Goal: Answer question/provide support: Share knowledge or assist other users

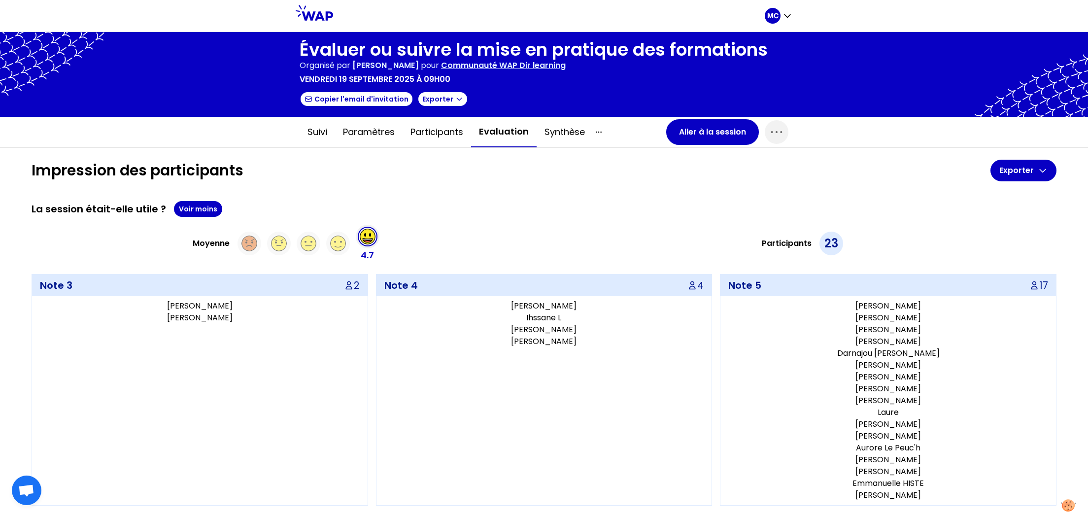
click at [648, 204] on div "La session était-elle utile ? Voir moins" at bounding box center [544, 209] width 1025 height 16
click at [689, 127] on button "Aller à la session" at bounding box center [712, 132] width 93 height 26
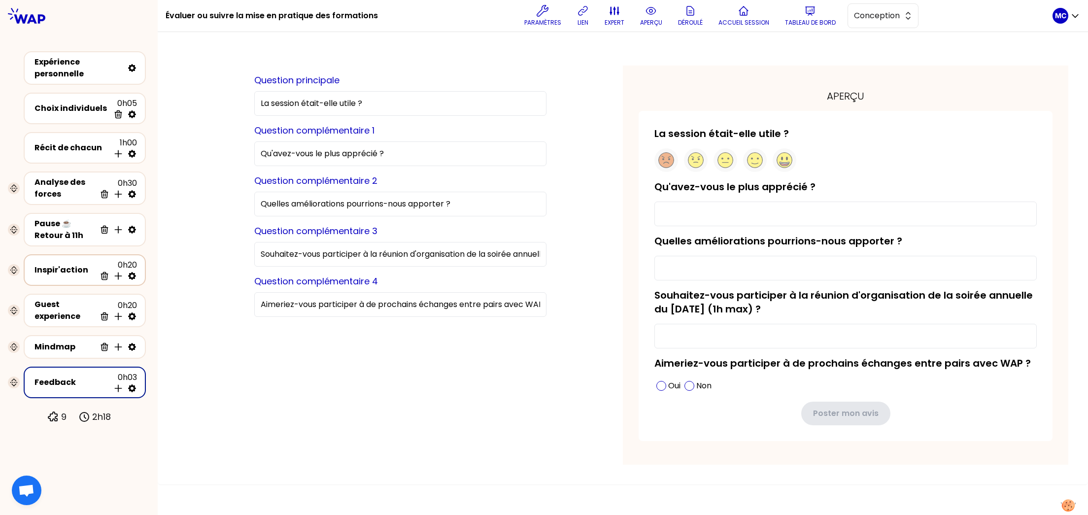
click at [61, 278] on div "Inspir'action 0h20 Supprimer Insérer une activité en dessous" at bounding box center [85, 270] width 122 height 32
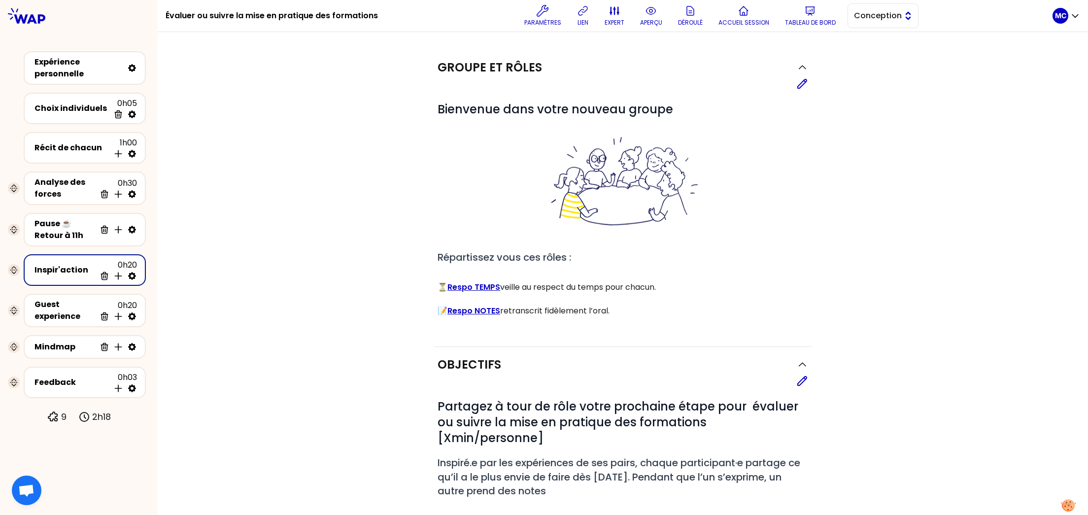
click at [862, 18] on span "Conception" at bounding box center [876, 16] width 44 height 12
click at [860, 52] on li "Facilitation" at bounding box center [883, 56] width 70 height 16
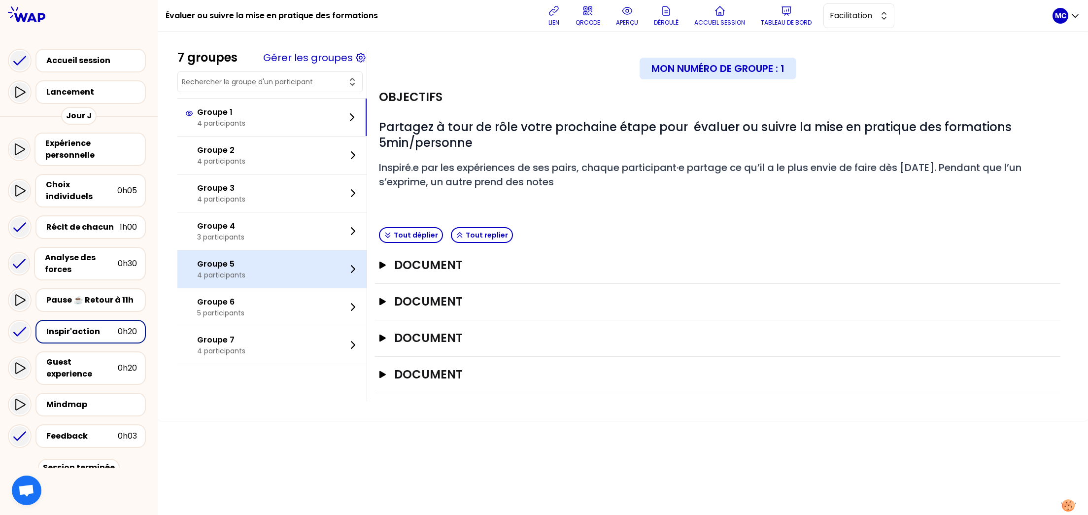
click at [321, 266] on div "Groupe 5 4 participants" at bounding box center [271, 268] width 189 height 37
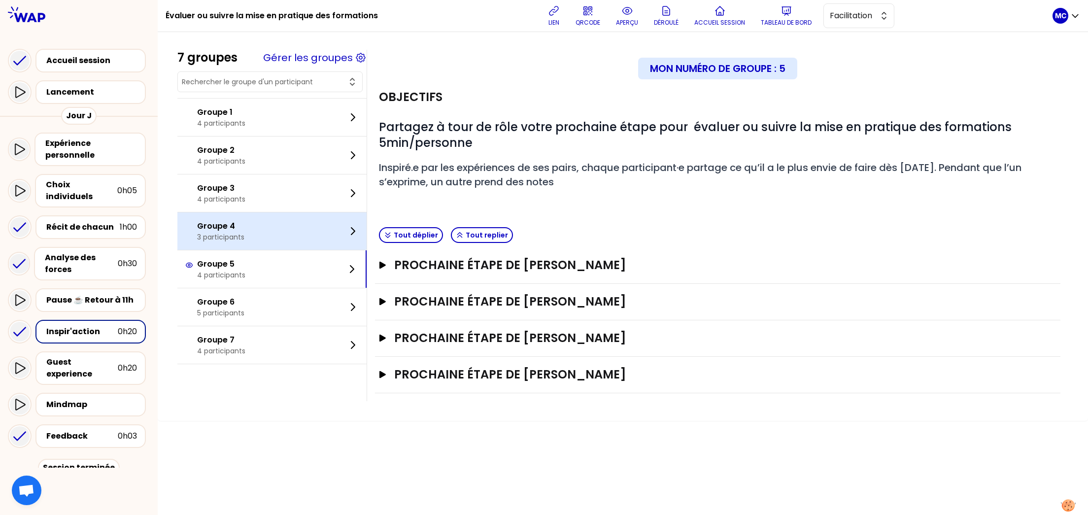
click at [308, 226] on div "Groupe 4 3 participants" at bounding box center [271, 230] width 189 height 37
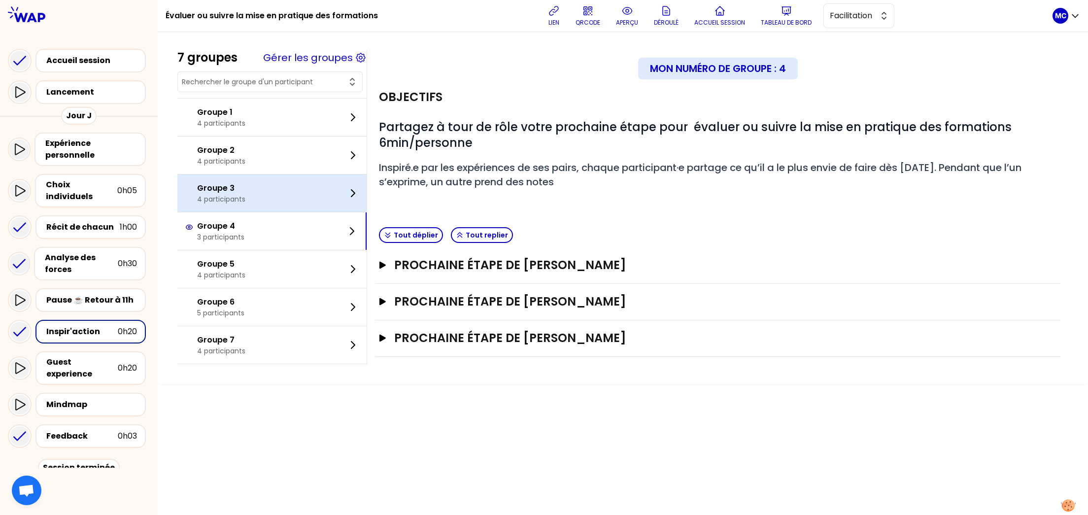
click at [297, 193] on div "Groupe 3 4 participants" at bounding box center [271, 192] width 189 height 37
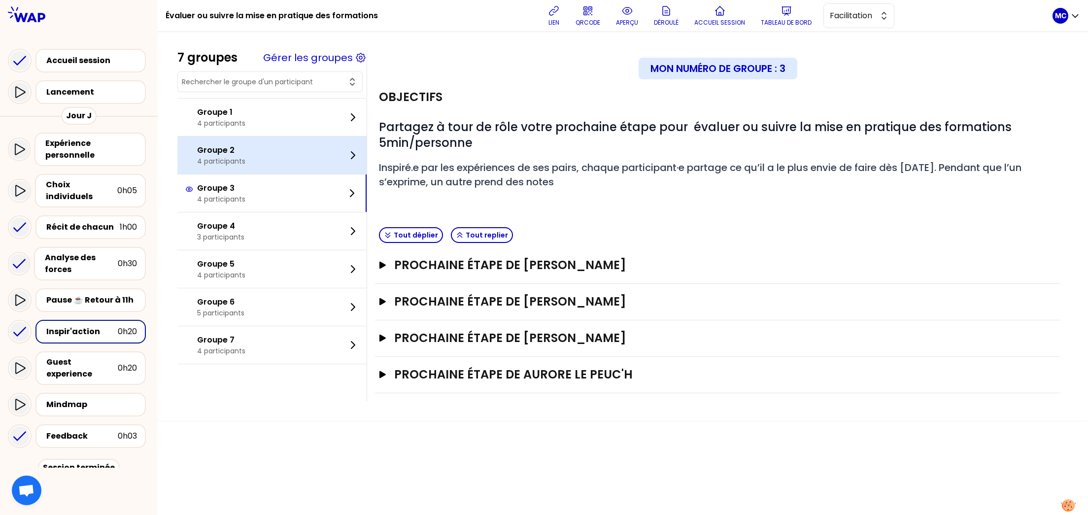
click at [301, 156] on div "Groupe 2 4 participants" at bounding box center [271, 154] width 189 height 37
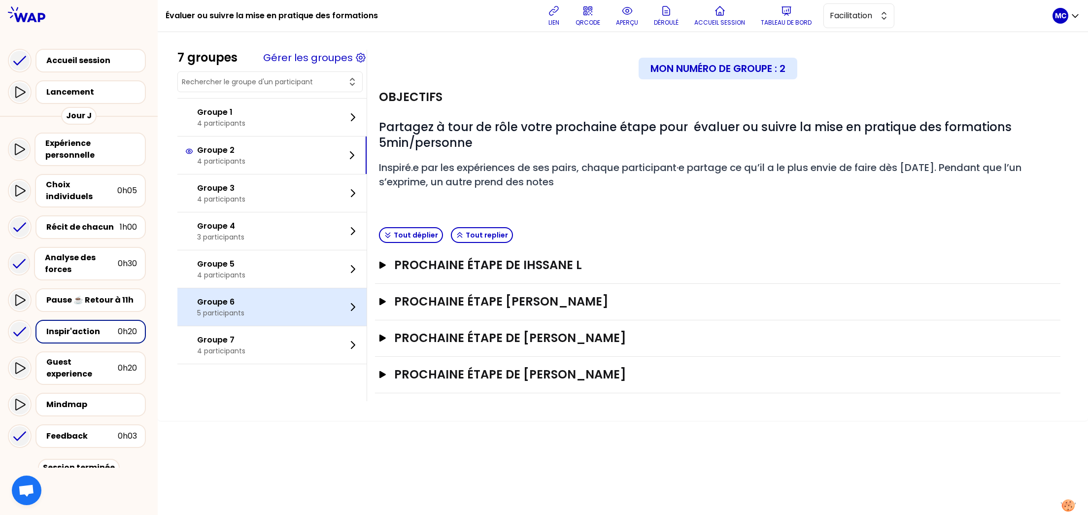
click at [292, 324] on div "Groupe 6 5 participants" at bounding box center [271, 306] width 189 height 37
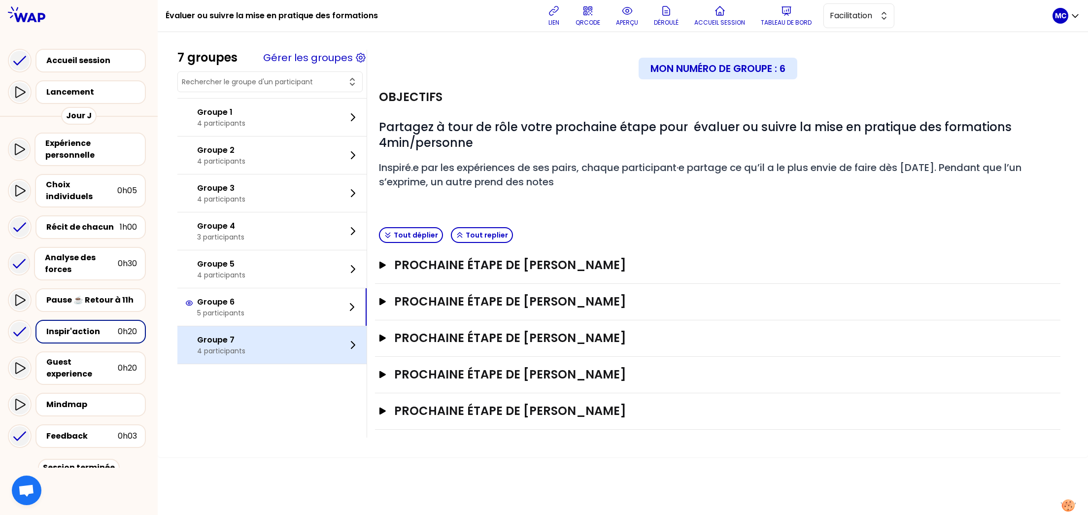
click at [289, 344] on div "Groupe 7 4 participants" at bounding box center [271, 344] width 189 height 37
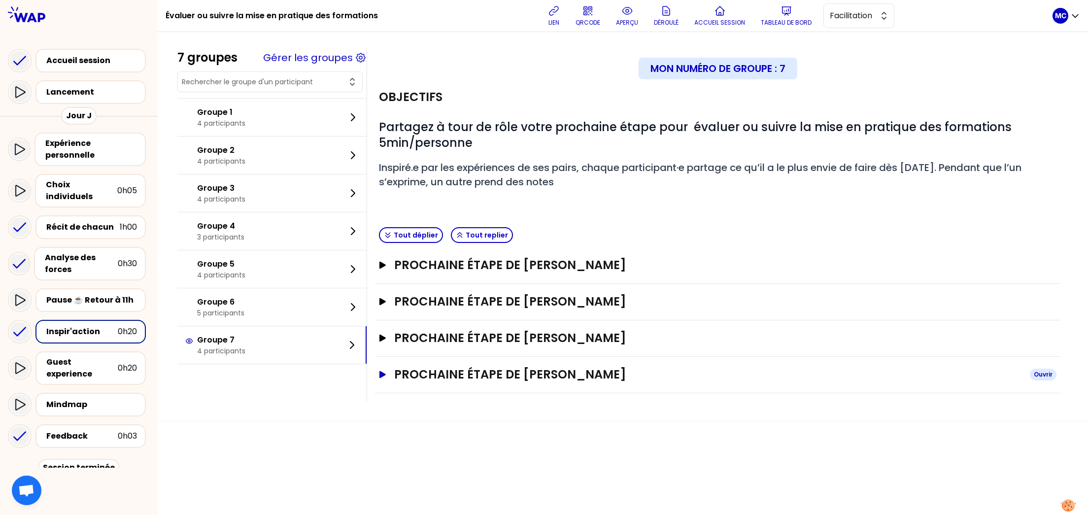
click at [476, 368] on h3 "Prochaine étape de Céline CANDELOT" at bounding box center [708, 374] width 628 height 16
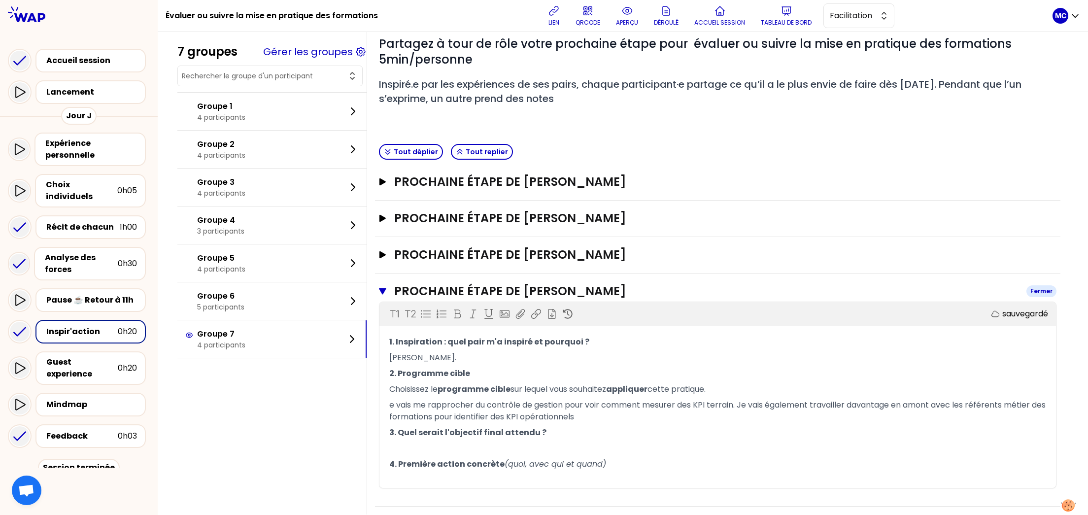
scroll to position [128, 0]
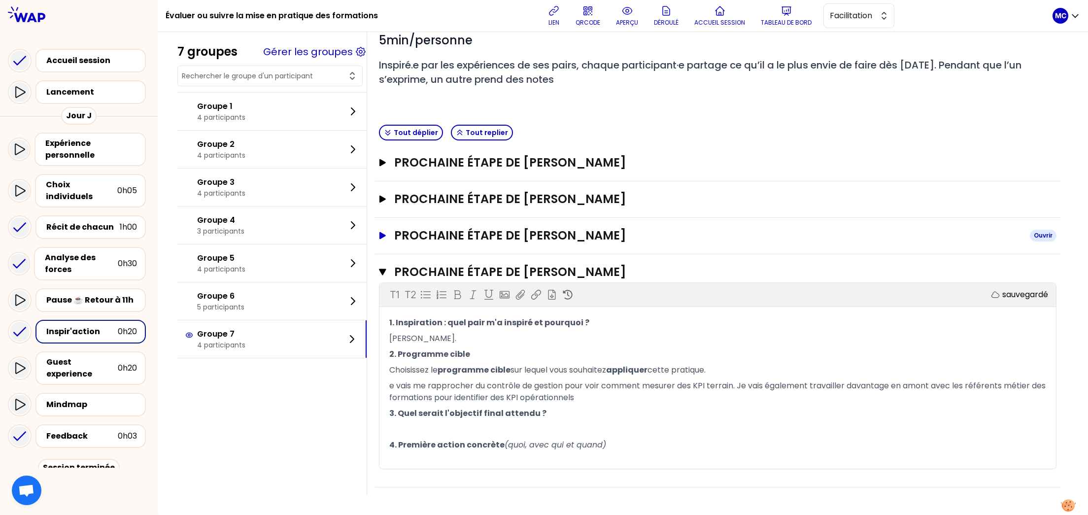
click at [474, 228] on h3 "Prochaine étape de Melissa Pigeonneau" at bounding box center [708, 236] width 628 height 16
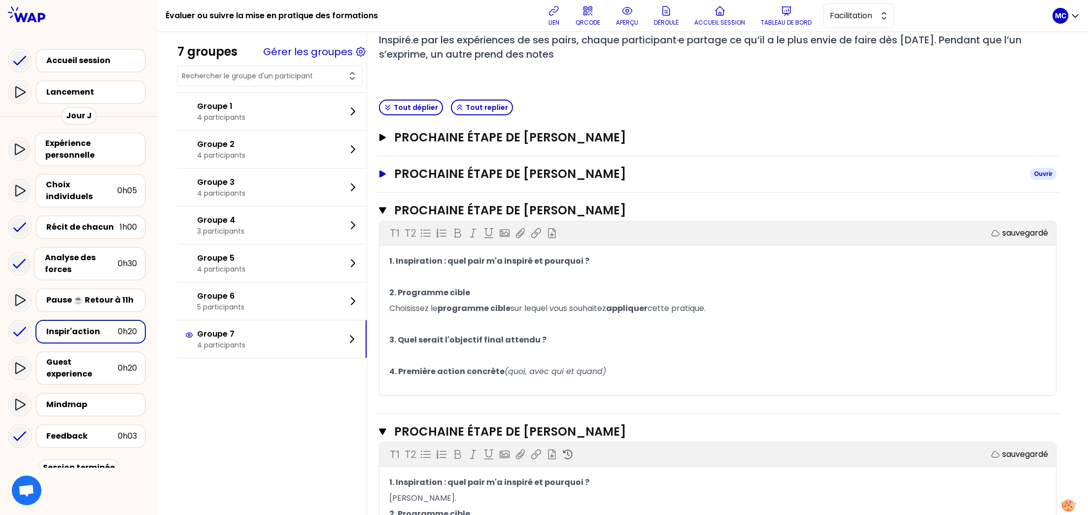
click at [498, 174] on h3 "Prochaine étape de Ariane Epstein-Drouard" at bounding box center [708, 174] width 628 height 16
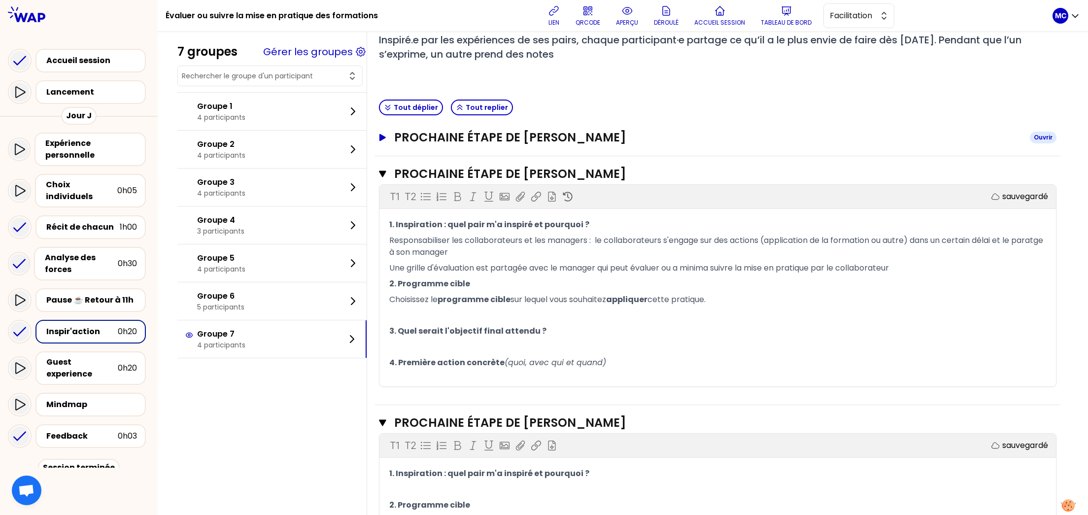
click at [538, 138] on h3 "Prochaine étape de Caroline Deforge" at bounding box center [708, 138] width 628 height 16
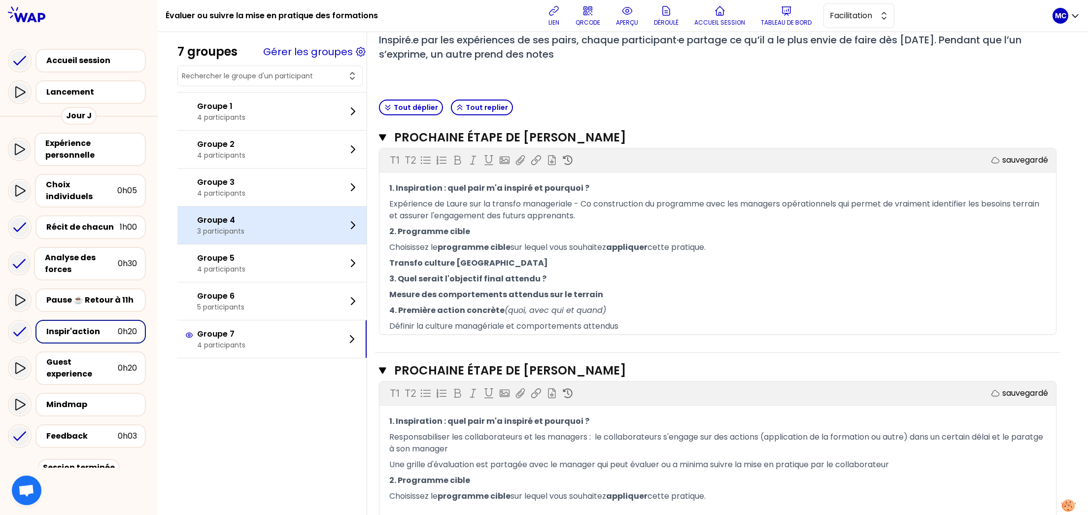
click at [295, 228] on div "Groupe 4 3 participants" at bounding box center [271, 224] width 189 height 37
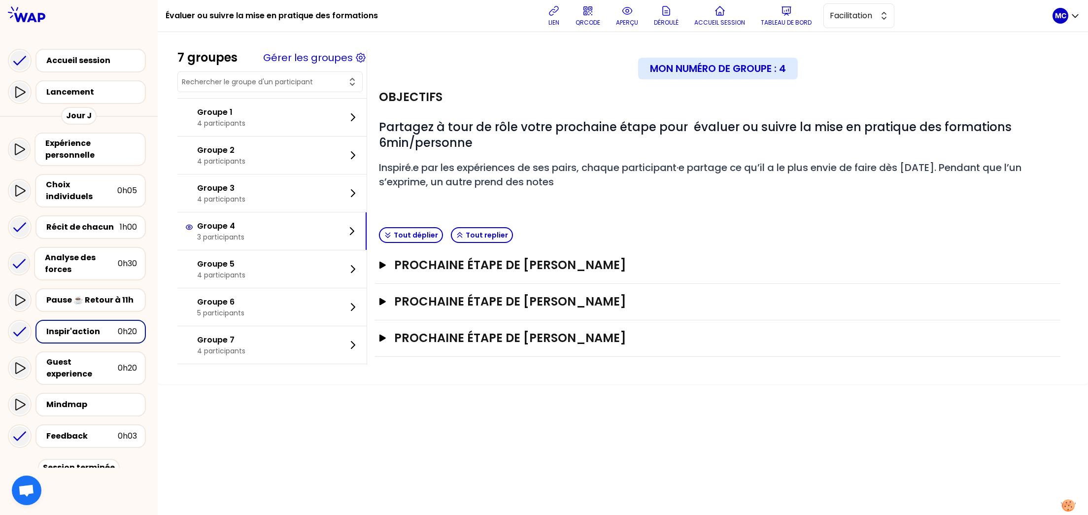
click at [498, 292] on div "Prochaine étape de Elodie Calonne Ouvrir" at bounding box center [717, 302] width 685 height 36
click at [498, 298] on h3 "Prochaine étape de Elodie Calonne" at bounding box center [708, 302] width 628 height 16
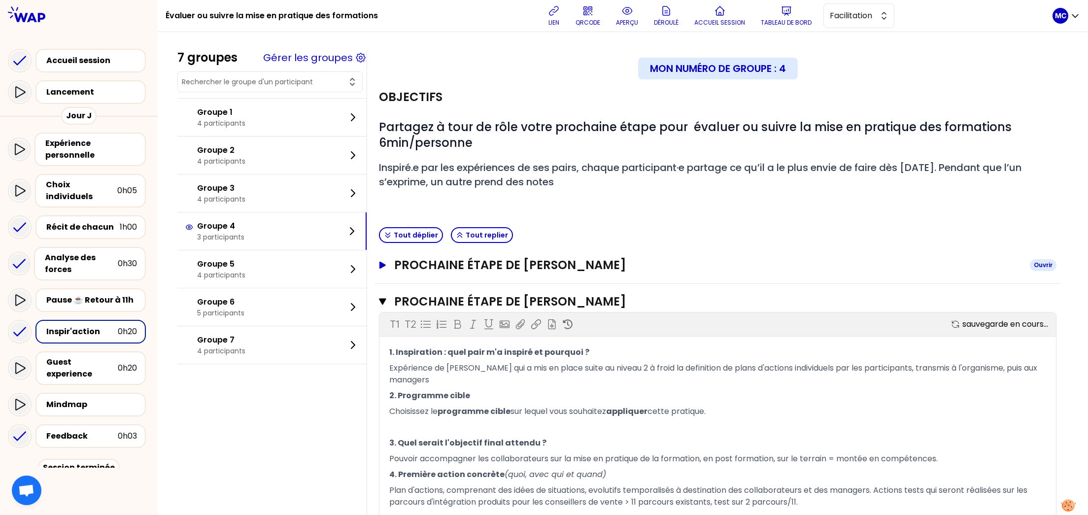
click at [536, 268] on h3 "Prochaine étape de stephanie CARON" at bounding box center [708, 265] width 628 height 16
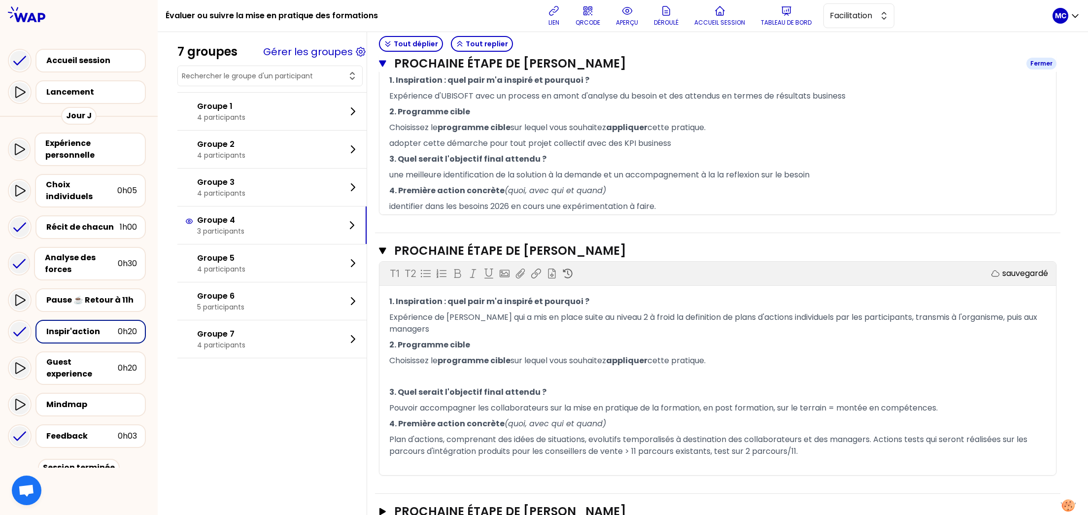
scroll to position [303, 0]
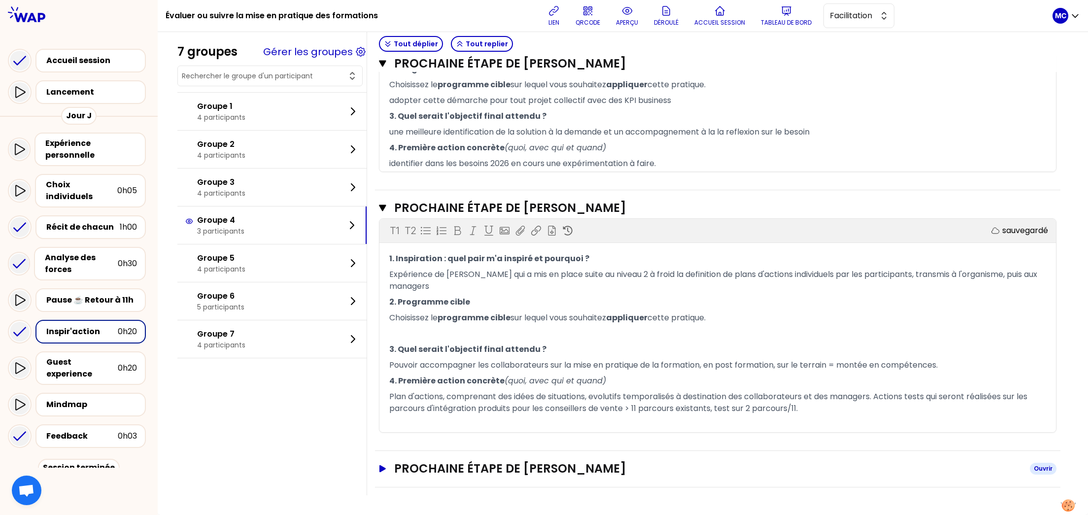
click at [518, 468] on h3 "Prochaine étape de diana SANTAMARIA" at bounding box center [708, 469] width 628 height 16
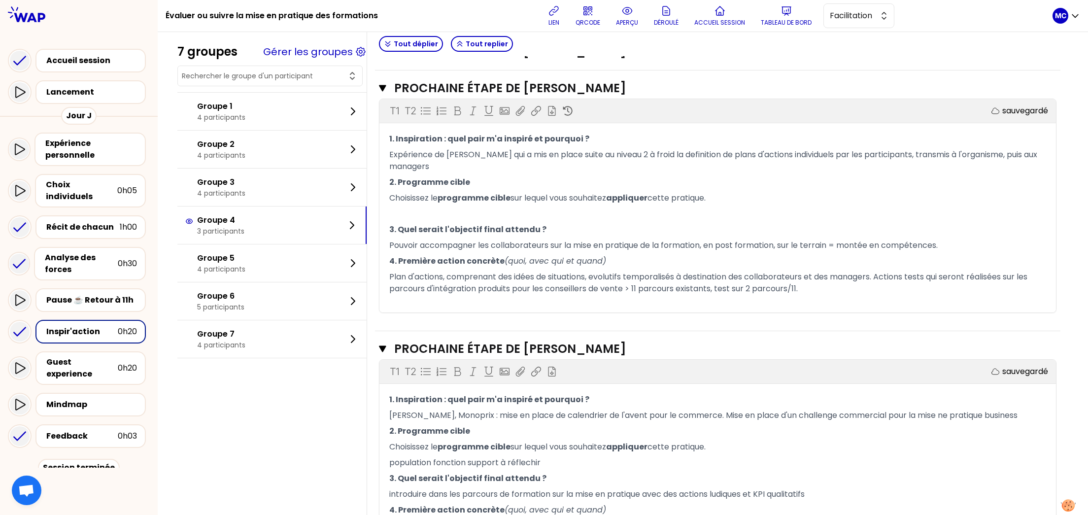
scroll to position [489, 0]
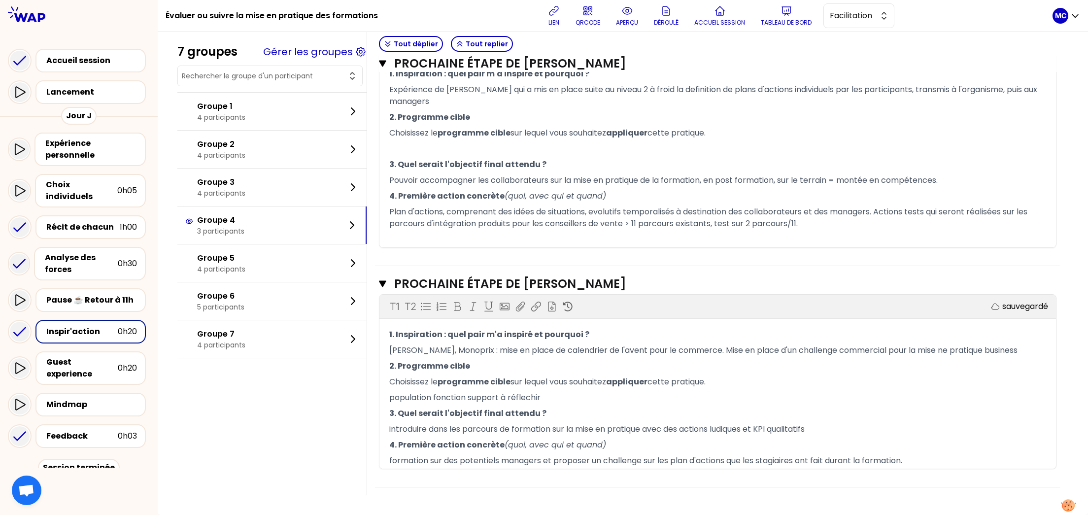
click at [330, 426] on div "7 groupes Gérer les groupes Groupe 1 4 participants Groupe 2 4 participants Gro…" at bounding box center [622, 41] width 891 height 908
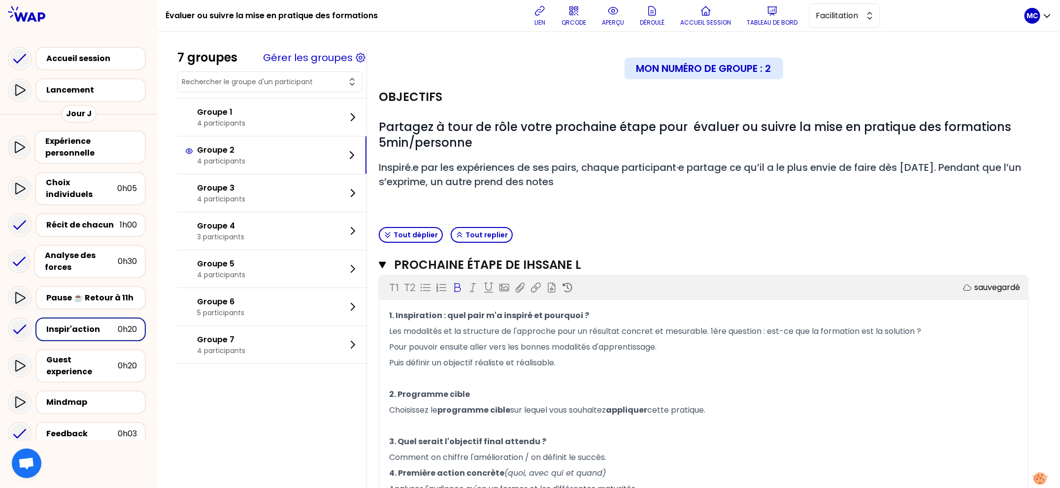
scroll to position [52, 0]
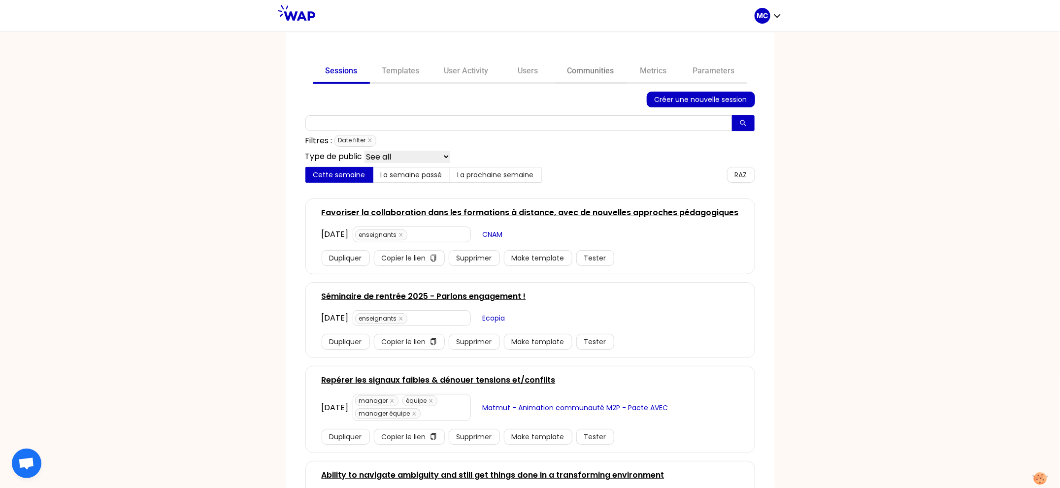
click at [593, 73] on link "Communities" at bounding box center [590, 72] width 71 height 24
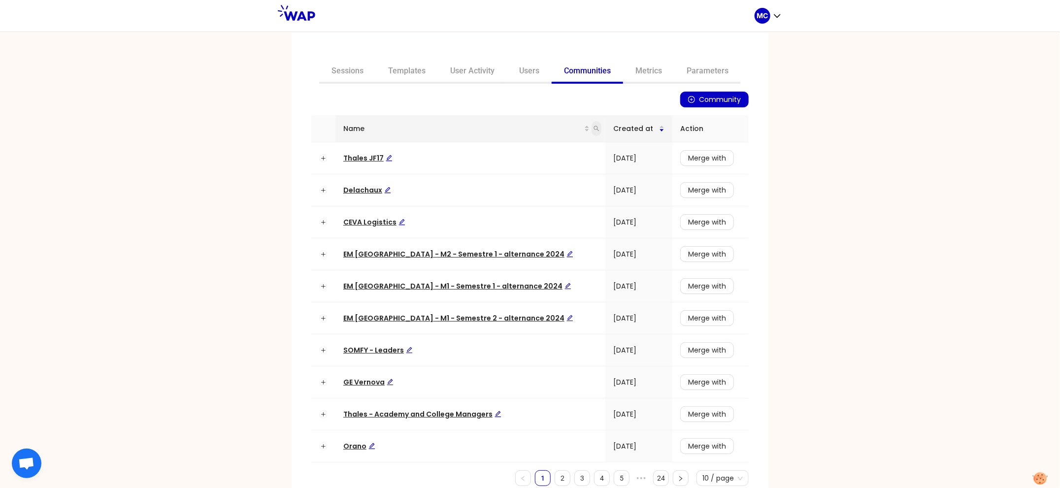
click at [594, 126] on icon "search" at bounding box center [597, 129] width 6 height 6
type input "ceva"
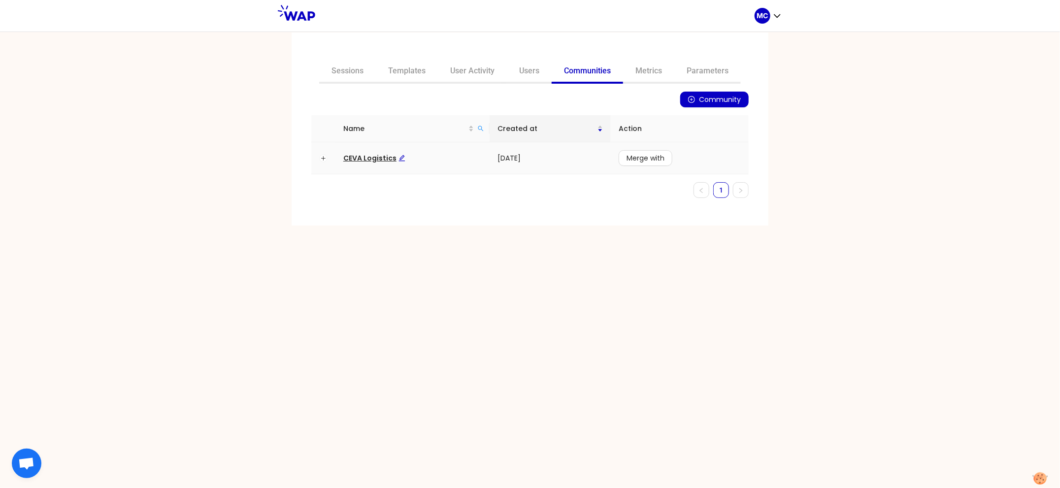
click at [359, 162] on span "CEVA Logistics" at bounding box center [374, 158] width 62 height 10
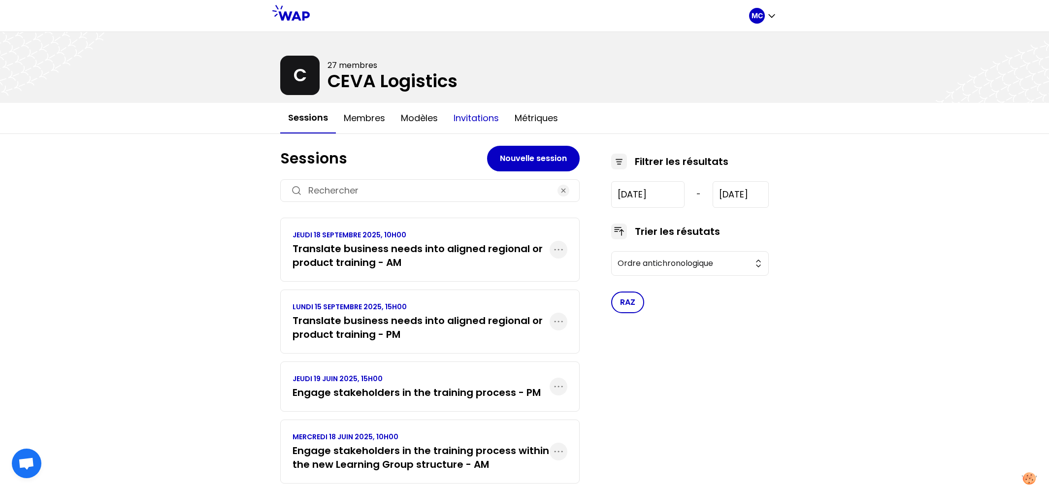
click at [467, 126] on button "Invitations" at bounding box center [476, 118] width 61 height 30
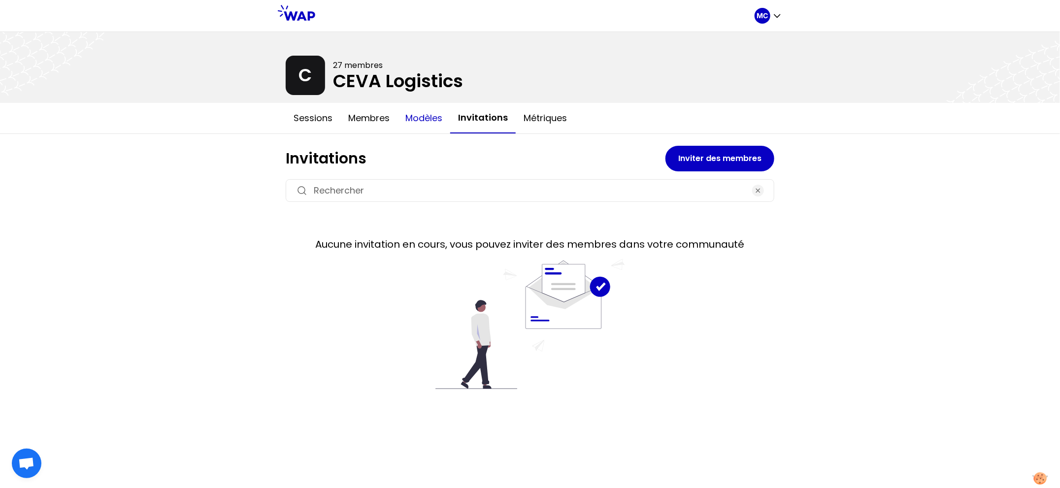
click at [426, 121] on button "Modèles" at bounding box center [424, 118] width 53 height 30
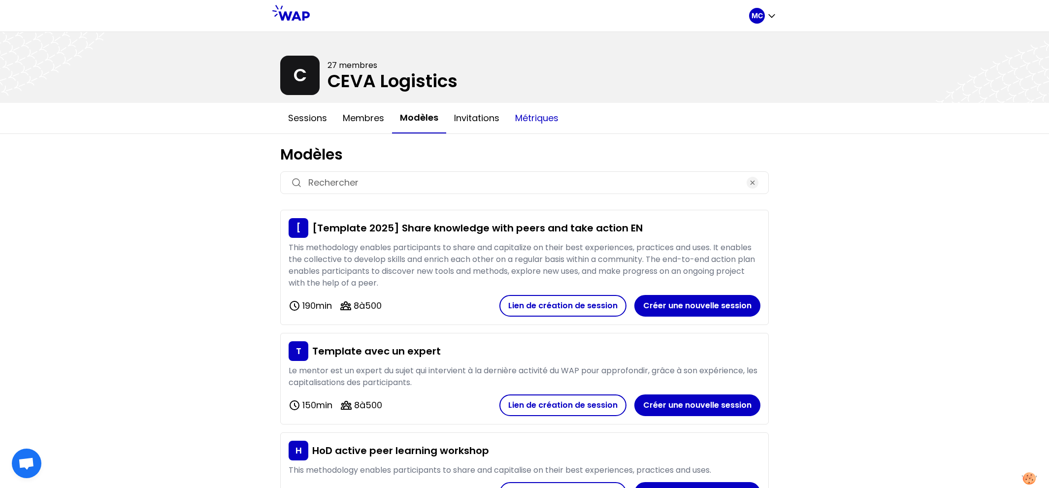
click at [545, 121] on button "Métriques" at bounding box center [536, 118] width 59 height 30
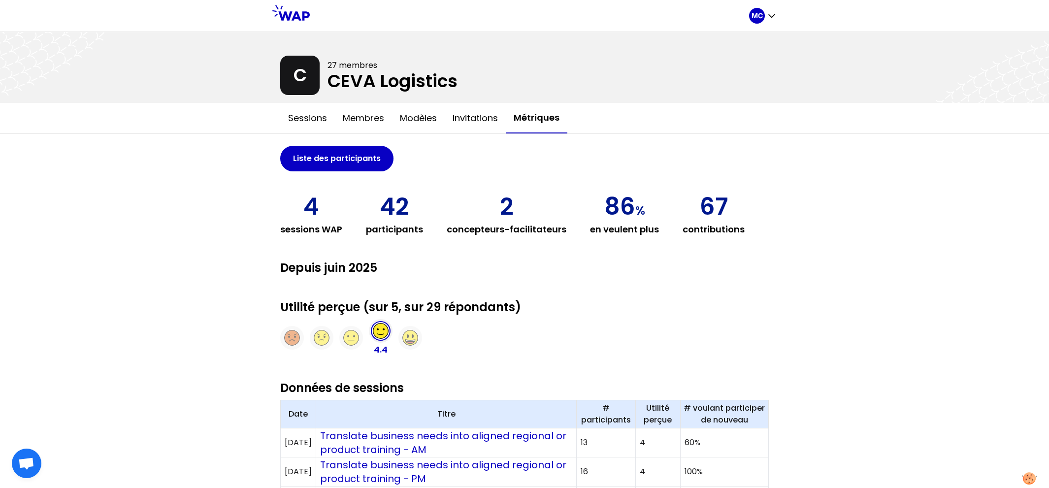
click at [280, 206] on div "4 sessions WAP" at bounding box center [311, 215] width 62 height 41
click at [236, 256] on div "MC C 27 membres CEVA Logistics Sessions Membres Modèles Invitations Métriques L…" at bounding box center [524, 402] width 1049 height 805
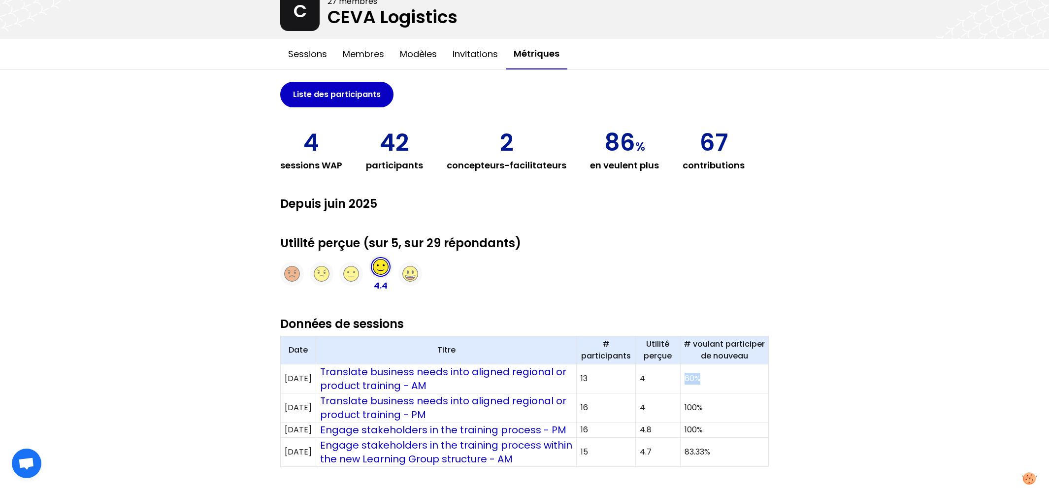
drag, startPoint x: 688, startPoint y: 383, endPoint x: 712, endPoint y: 382, distance: 24.2
click at [712, 383] on td "60%" at bounding box center [724, 379] width 88 height 29
click at [712, 382] on td "60%" at bounding box center [724, 379] width 88 height 29
drag, startPoint x: 712, startPoint y: 382, endPoint x: 685, endPoint y: 382, distance: 26.6
click at [685, 382] on td "60%" at bounding box center [724, 379] width 88 height 29
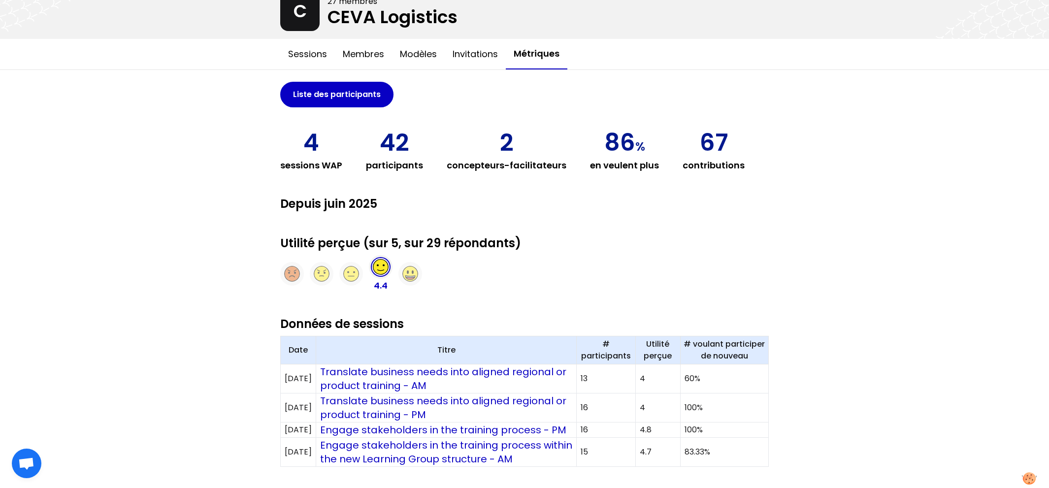
click at [717, 381] on td "60%" at bounding box center [724, 379] width 88 height 29
click at [116, 298] on div "MC C 27 membres CEVA Logistics Sessions Membres Modèles Invitations Métriques L…" at bounding box center [524, 338] width 1049 height 805
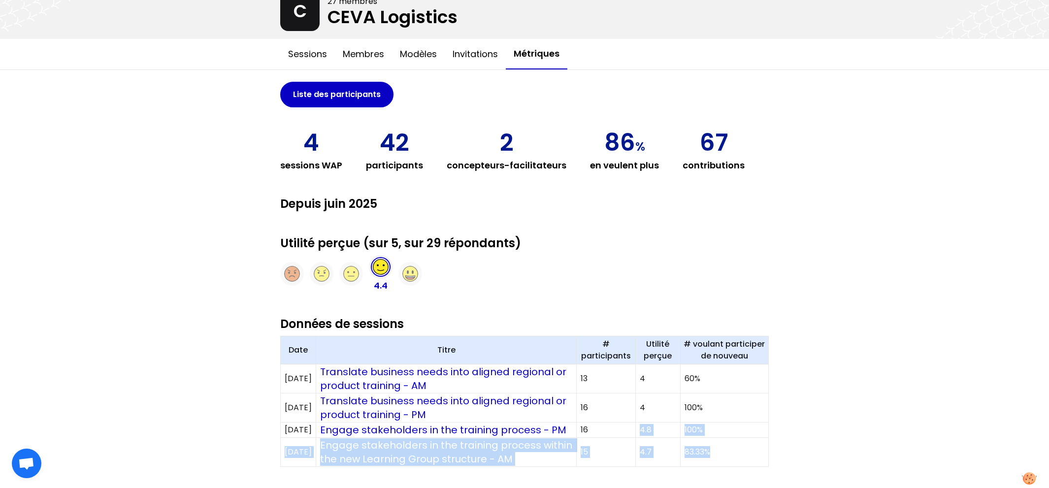
drag, startPoint x: 732, startPoint y: 448, endPoint x: 595, endPoint y: 428, distance: 139.3
click at [595, 428] on tbody "18/09/2025 Translate business needs into aligned regional or product training -…" at bounding box center [525, 416] width 488 height 102
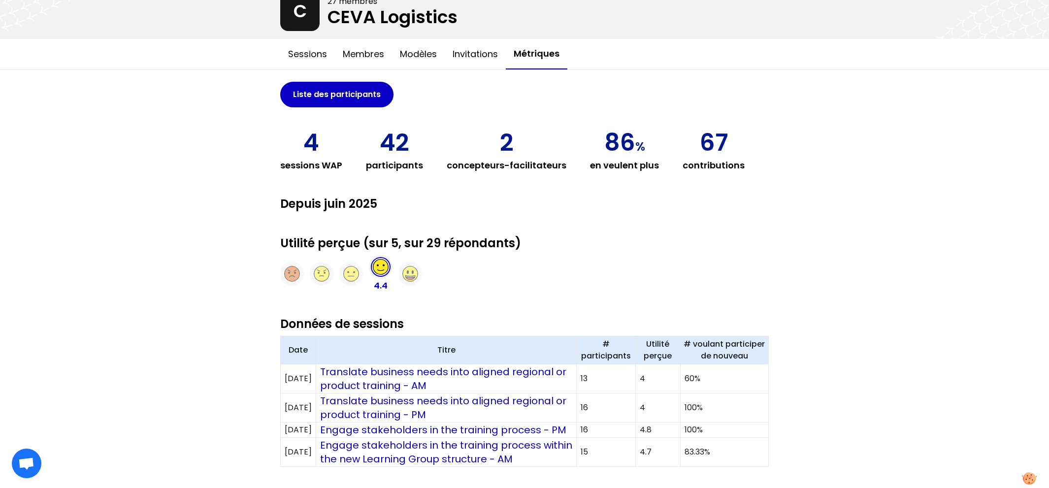
click at [219, 349] on div "MC C 27 membres CEVA Logistics Sessions Membres Modèles Invitations Métriques L…" at bounding box center [524, 338] width 1049 height 805
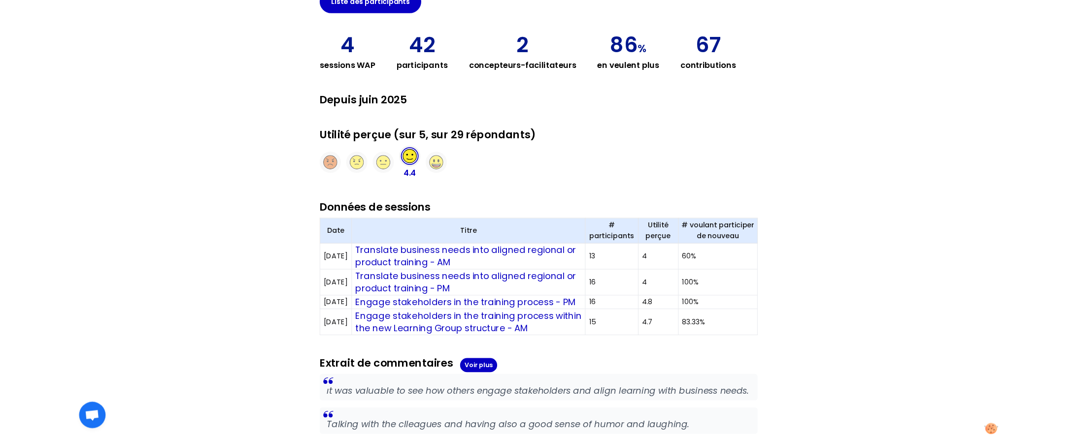
scroll to position [0, 0]
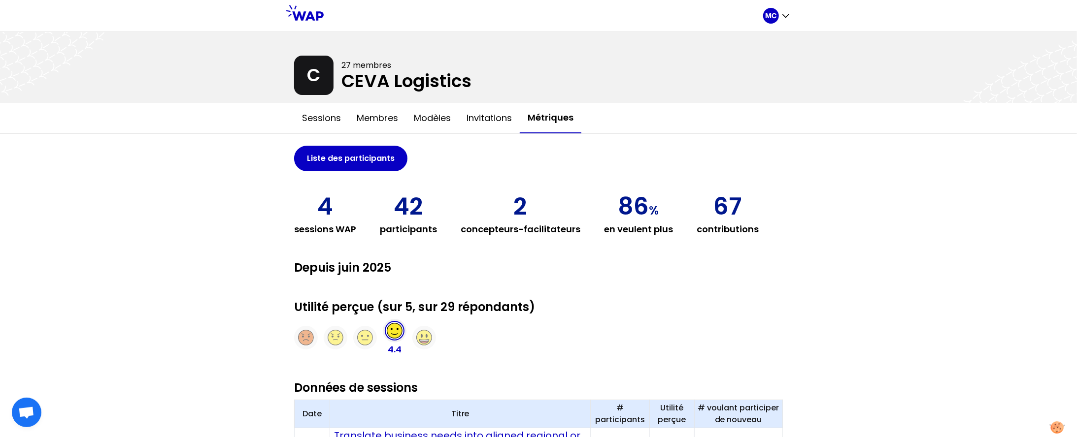
click at [224, 234] on div "MC C 27 membres CEVA Logistics Sessions Membres Modèles Invitations Métriques L…" at bounding box center [538, 402] width 1077 height 805
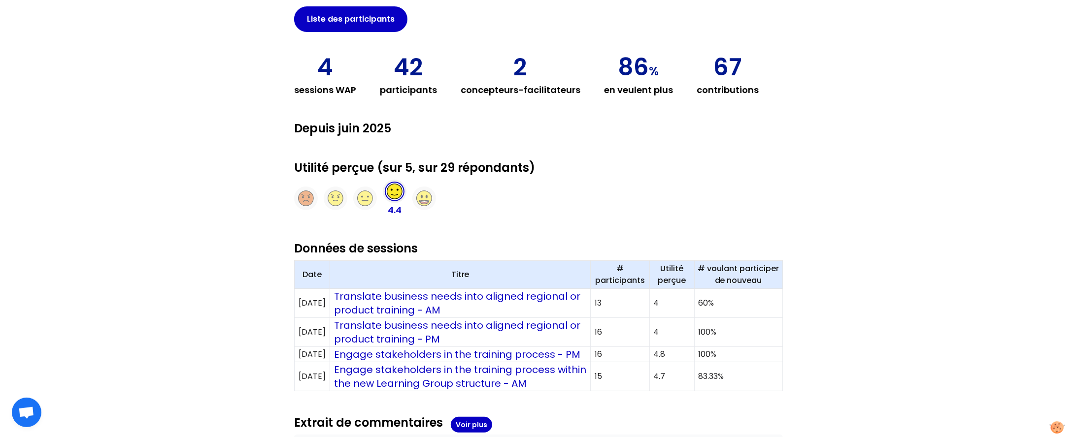
scroll to position [141, 0]
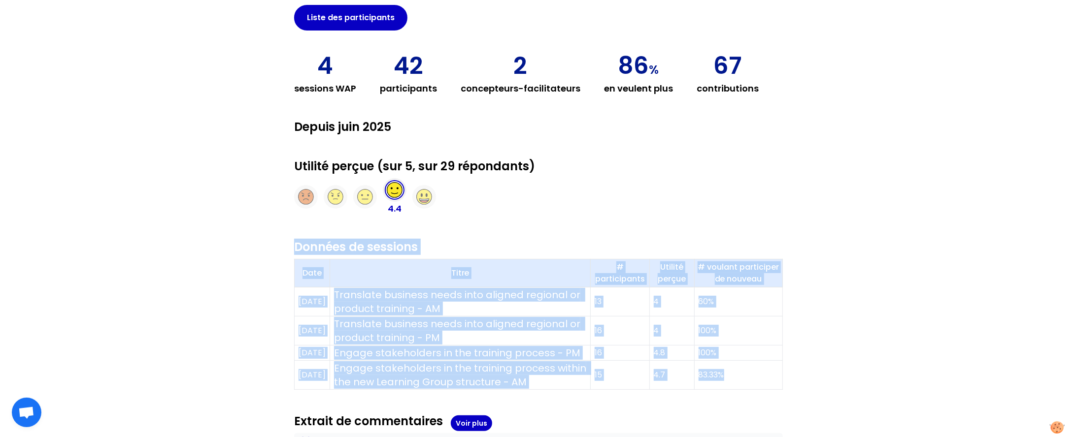
drag, startPoint x: 767, startPoint y: 390, endPoint x: 220, endPoint y: 287, distance: 557.3
click at [220, 288] on div "MC C 27 membres CEVA Logistics Sessions Membres Modèles Invitations Métriques L…" at bounding box center [538, 261] width 1077 height 805
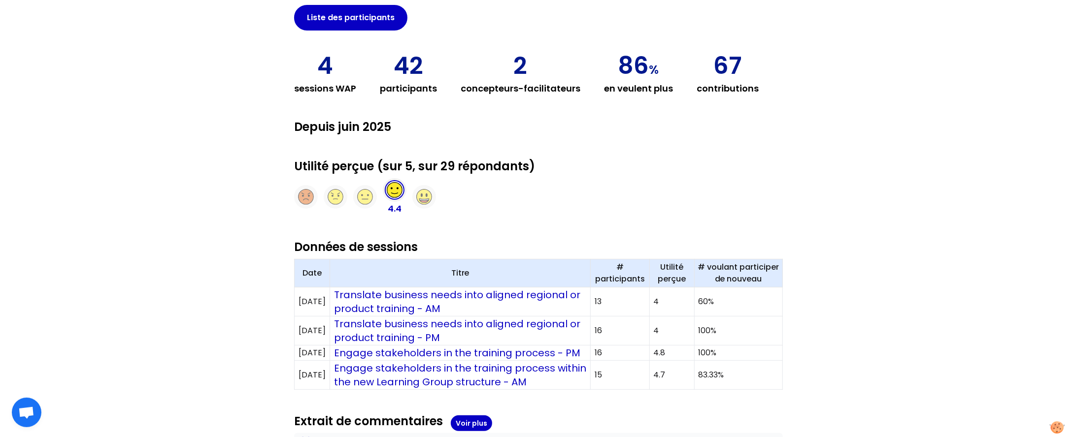
click at [832, 303] on div "MC C 27 membres CEVA Logistics Sessions Membres Modèles Invitations Métriques L…" at bounding box center [538, 261] width 1077 height 805
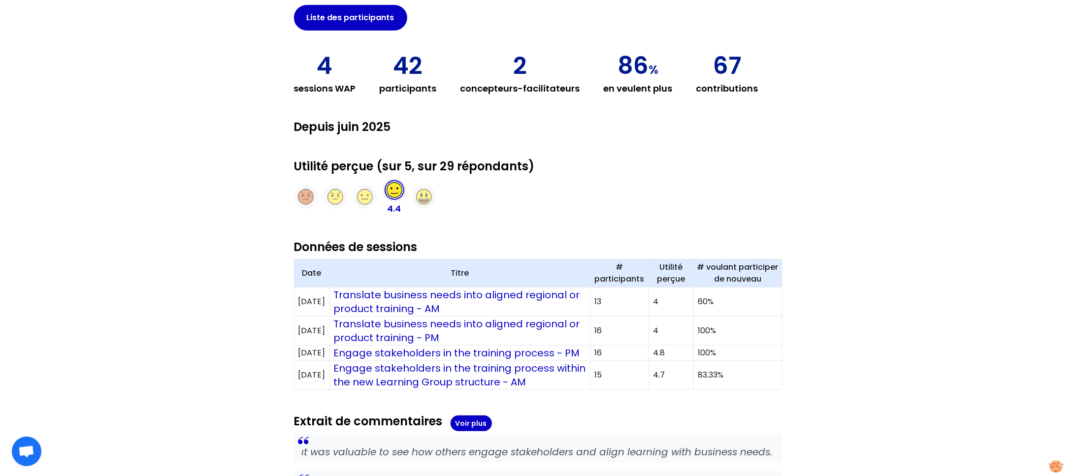
click at [226, 216] on div "MC C 27 membres CEVA Logistics Sessions Membres Modèles Invitations Métriques L…" at bounding box center [538, 261] width 1076 height 805
click at [819, 252] on div "MC C 27 membres CEVA Logistics Sessions Membres Modèles Invitations Métriques L…" at bounding box center [538, 261] width 1076 height 805
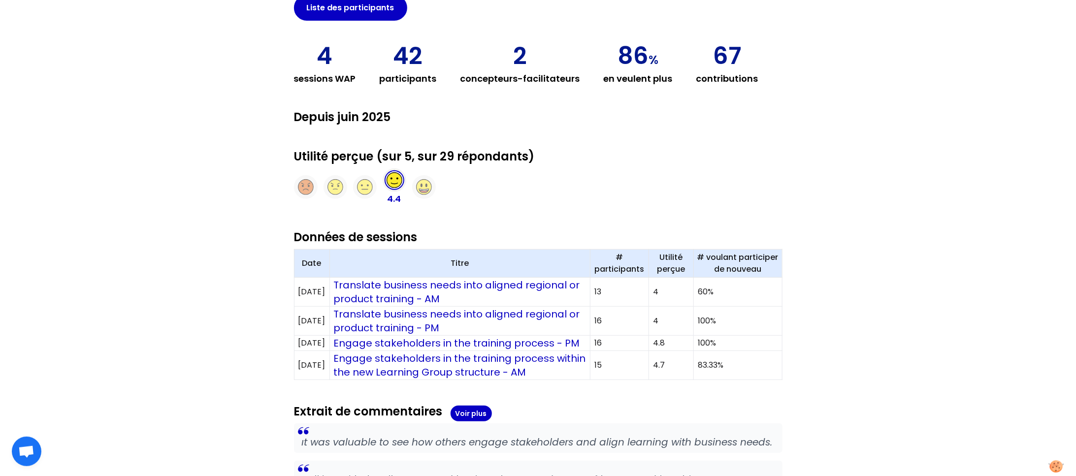
click at [819, 252] on div "MC C 27 membres CEVA Logistics Sessions Membres Modèles Invitations Métriques L…" at bounding box center [538, 251] width 1076 height 805
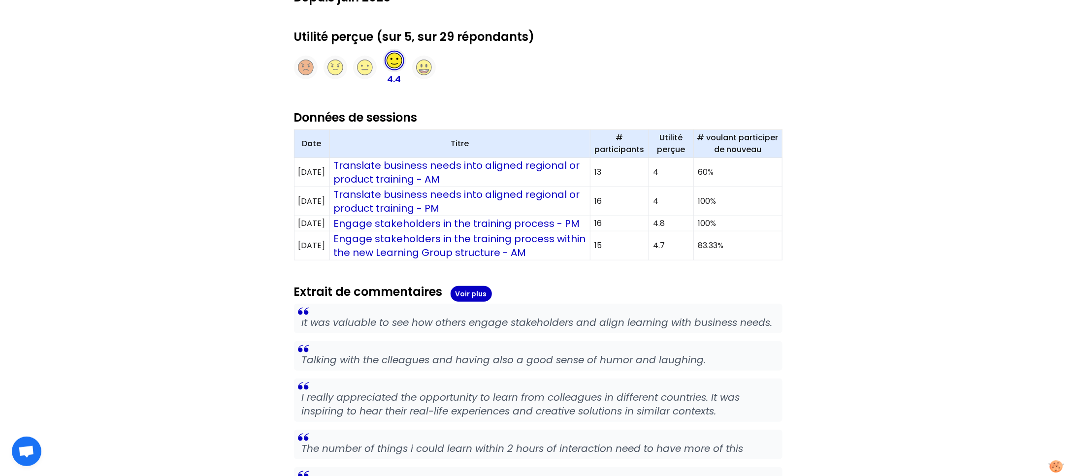
scroll to position [239, 0]
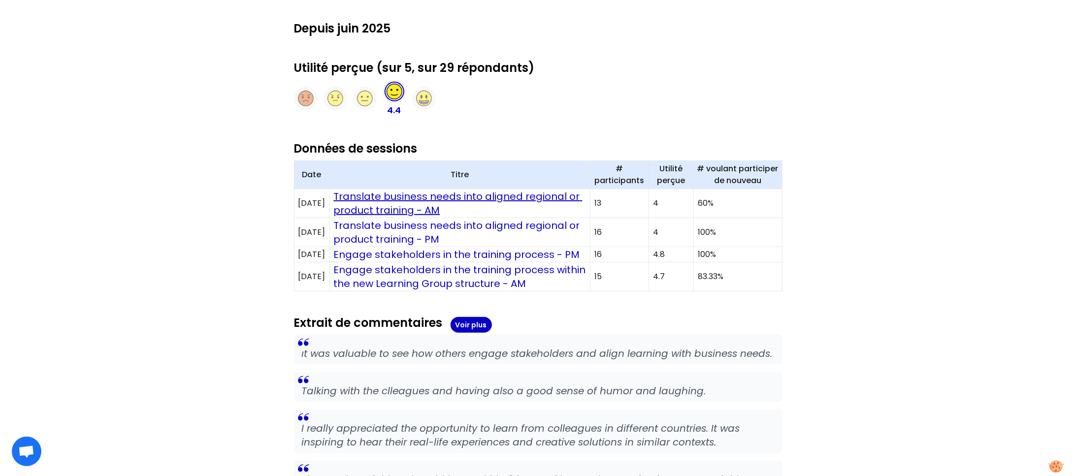
click at [540, 197] on link "Translate business needs into aligned regional or product training - AM" at bounding box center [458, 204] width 249 height 28
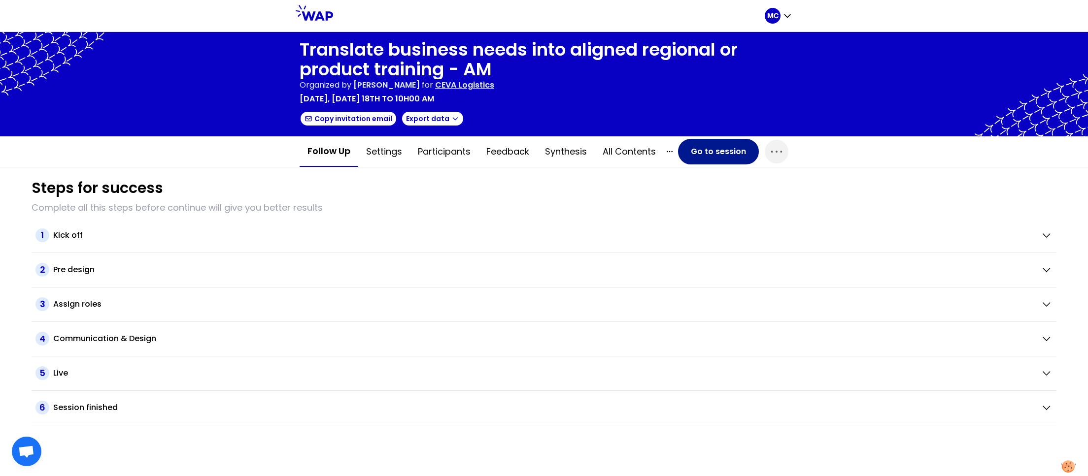
click at [734, 155] on button "Go to session" at bounding box center [718, 152] width 81 height 26
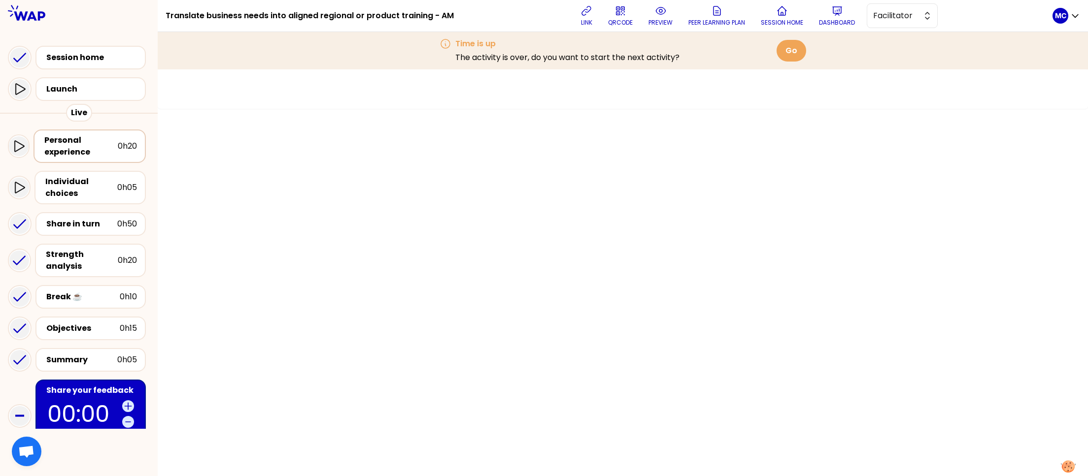
click at [96, 162] on div "Personal experience 0h20" at bounding box center [89, 146] width 112 height 33
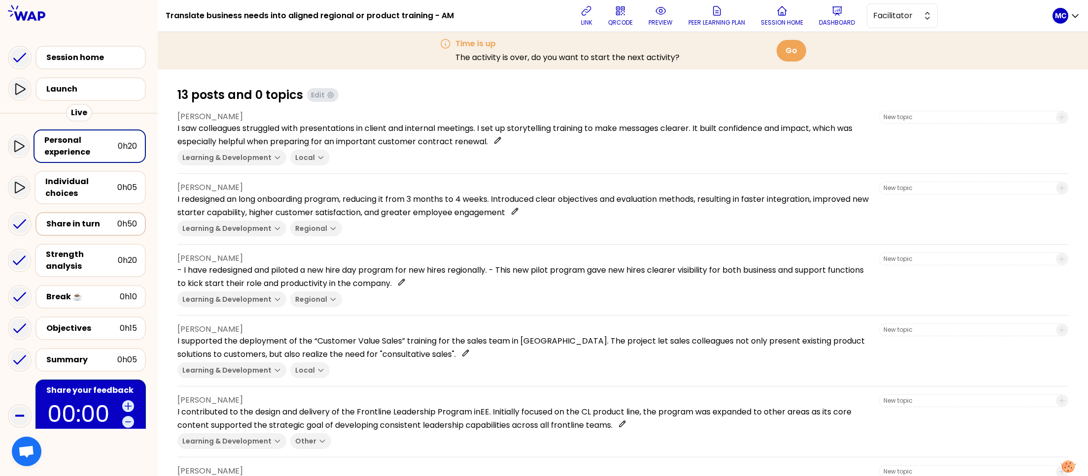
click at [85, 220] on div "Share in turn" at bounding box center [81, 224] width 71 height 12
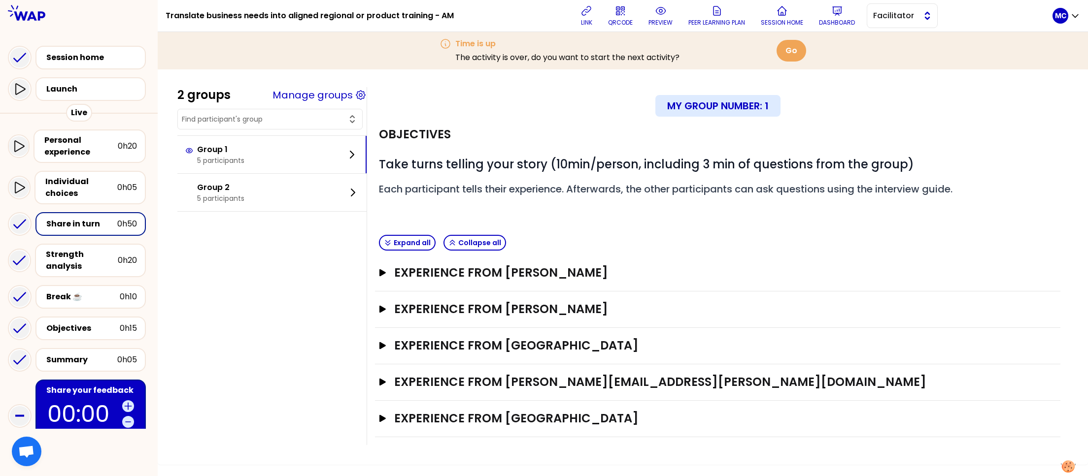
click at [895, 23] on button "Facilitator" at bounding box center [901, 15] width 71 height 25
click at [897, 40] on span "Editor" at bounding box center [908, 40] width 42 height 12
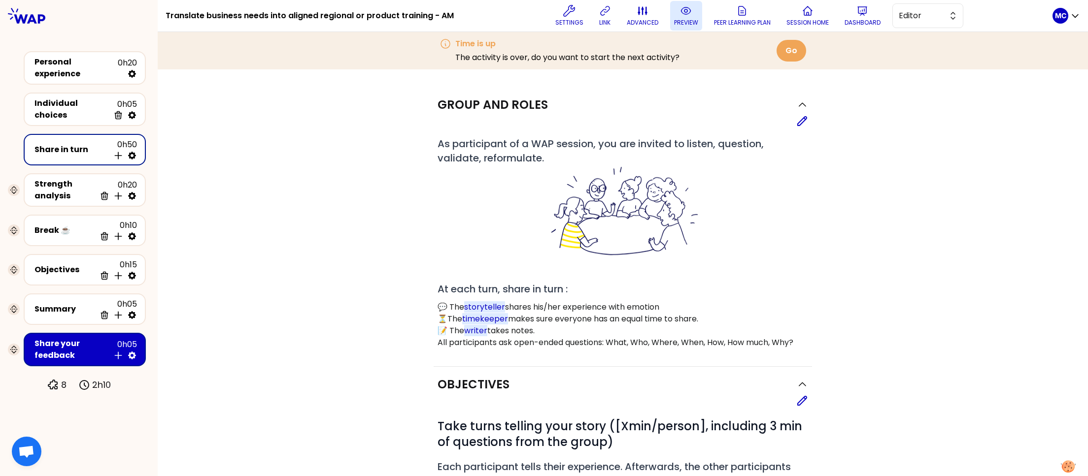
click at [693, 12] on button "preview" at bounding box center [686, 16] width 32 height 30
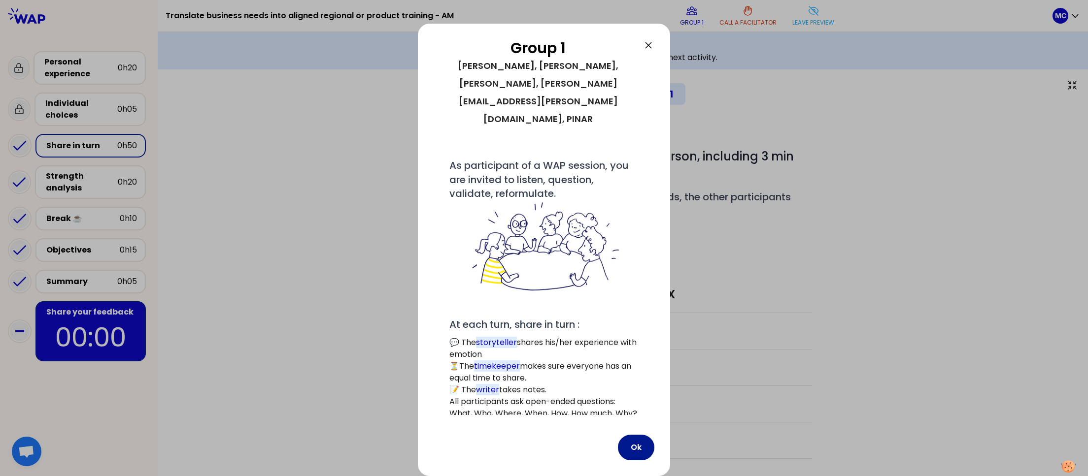
click at [629, 435] on button "Ok" at bounding box center [636, 448] width 36 height 26
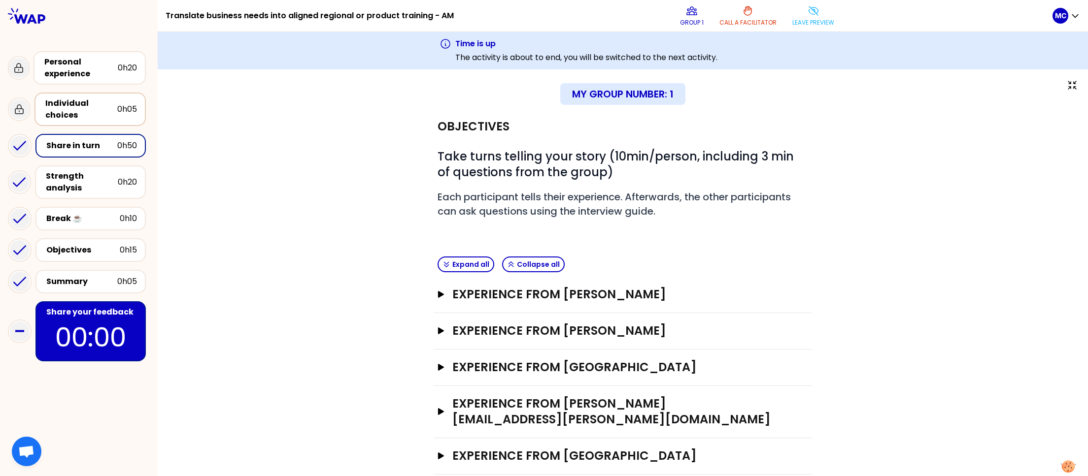
click at [84, 113] on div "Individual choices" at bounding box center [81, 110] width 72 height 24
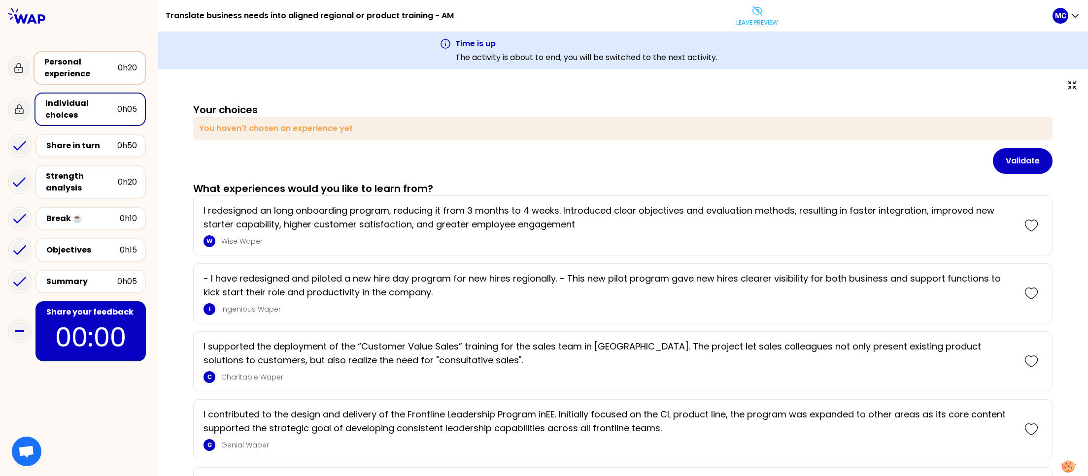
click at [71, 67] on div "Personal experience" at bounding box center [80, 68] width 73 height 24
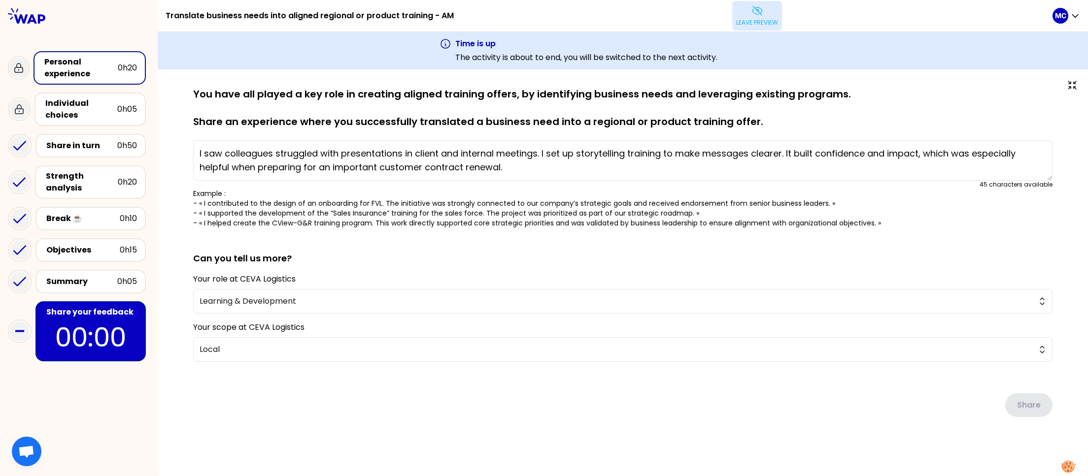
click at [761, 19] on p "Leave preview" at bounding box center [757, 23] width 42 height 8
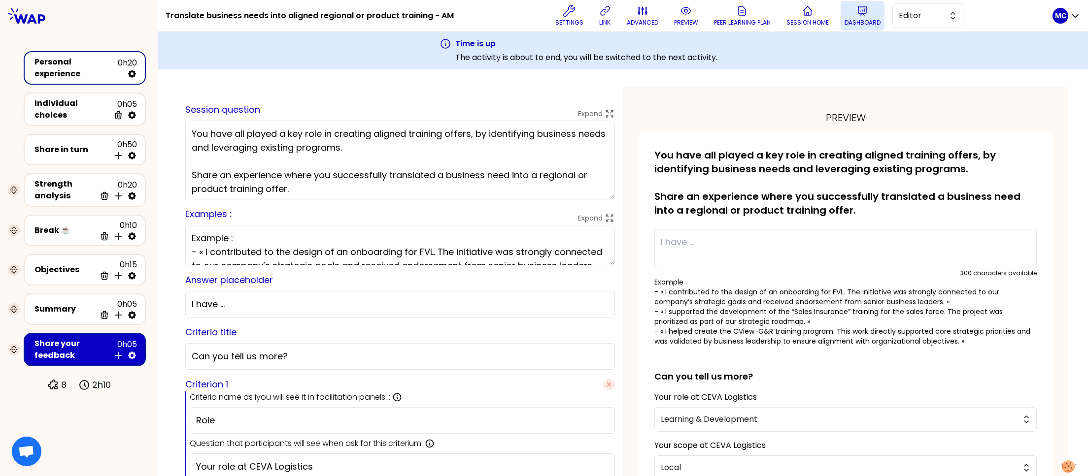
click at [842, 11] on button "Dashboard" at bounding box center [862, 16] width 44 height 30
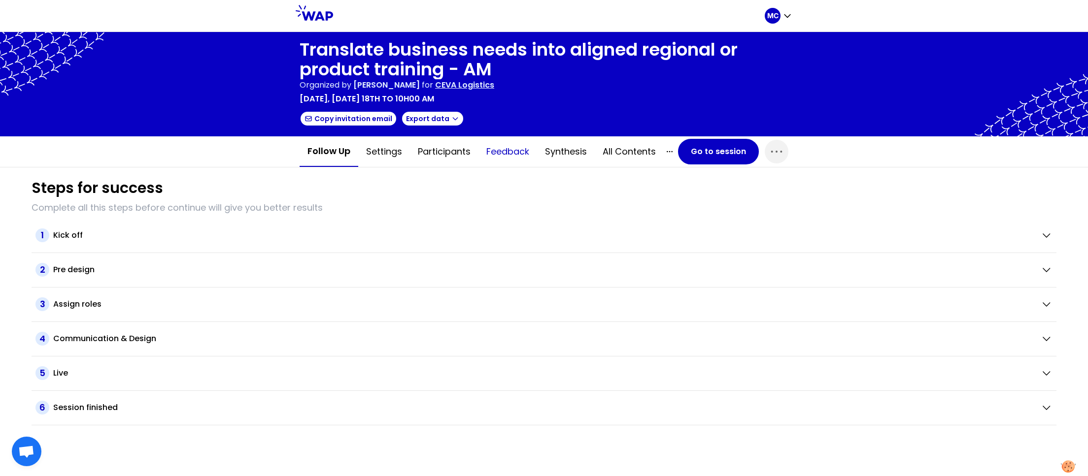
click at [511, 146] on button "Feedback" at bounding box center [507, 152] width 59 height 30
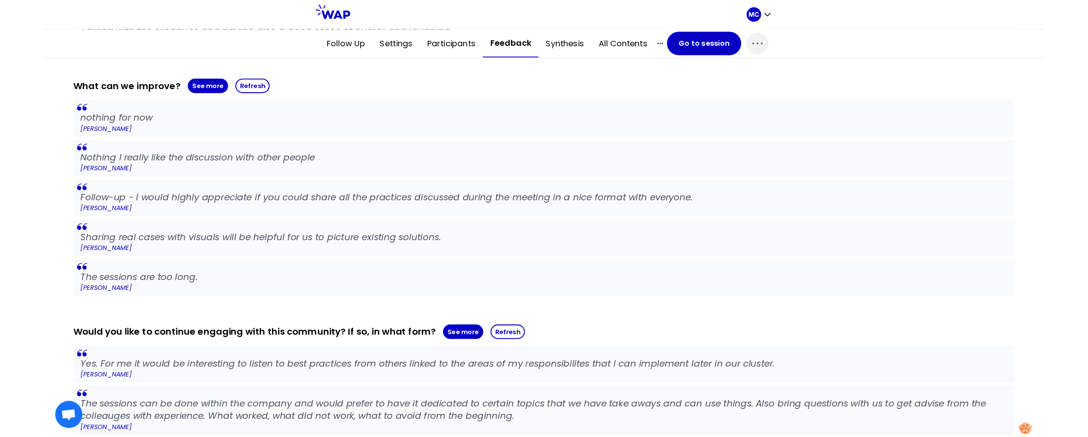
scroll to position [468, 0]
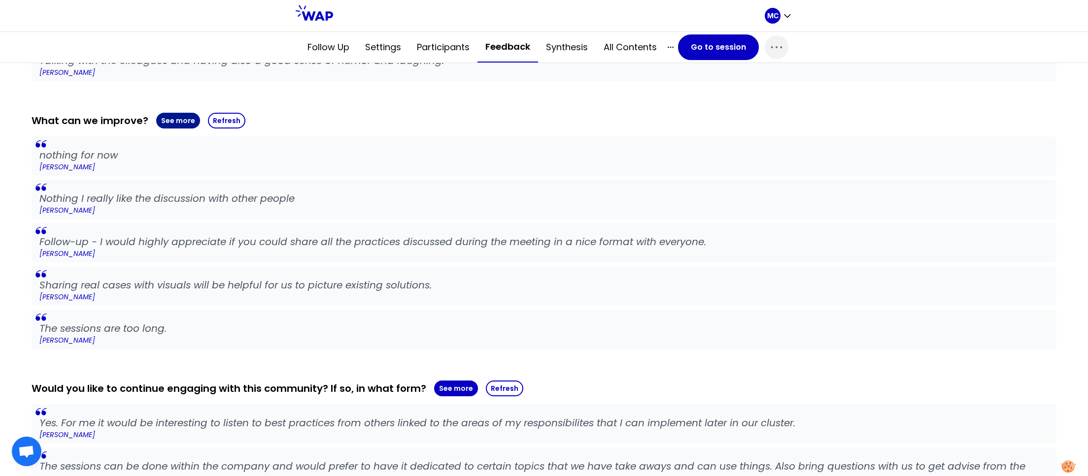
click at [191, 121] on button "See more" at bounding box center [178, 121] width 44 height 16
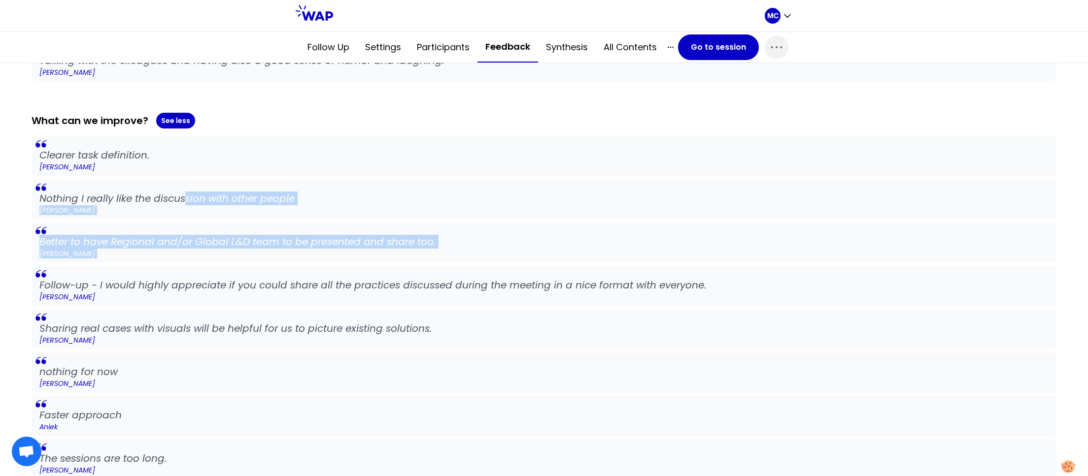
drag, startPoint x: 186, startPoint y: 203, endPoint x: 186, endPoint y: 276, distance: 72.9
click at [186, 275] on div "Clearer task definition. [PERSON_NAME] Nothing I really like the discussion wit…" at bounding box center [544, 336] width 1025 height 400
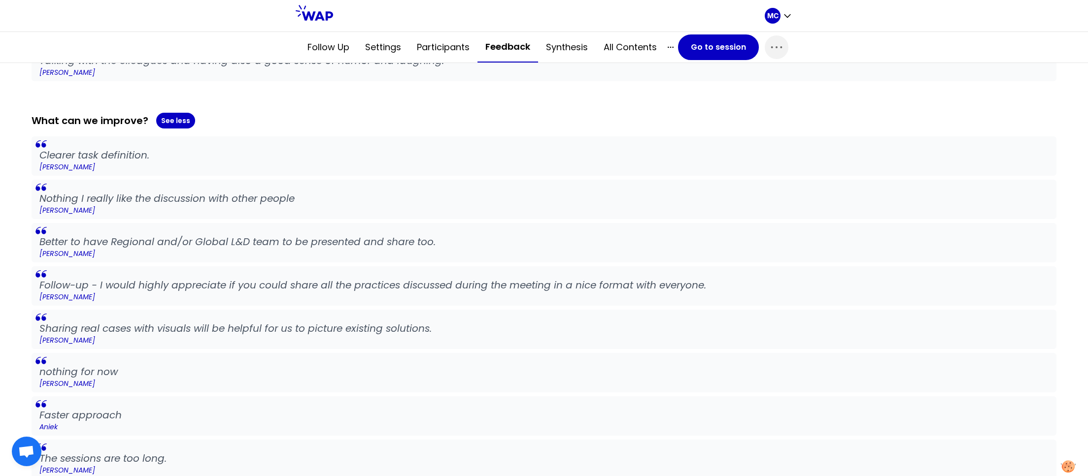
click at [186, 278] on p "Follow-up - I would highly appreciate if you could share all the practices disc…" at bounding box center [543, 285] width 1009 height 14
drag, startPoint x: 192, startPoint y: 293, endPoint x: 207, endPoint y: 271, distance: 26.5
click at [196, 285] on blockquote "Follow-up - I would highly appreciate if you could share all the practices disc…" at bounding box center [544, 285] width 1025 height 39
click at [207, 271] on blockquote "Follow-up - I would highly appreciate if you could share all the practices disc…" at bounding box center [544, 285] width 1025 height 39
click at [247, 272] on blockquote "Follow-up - I would highly appreciate if you could share all the practices disc…" at bounding box center [544, 285] width 1025 height 39
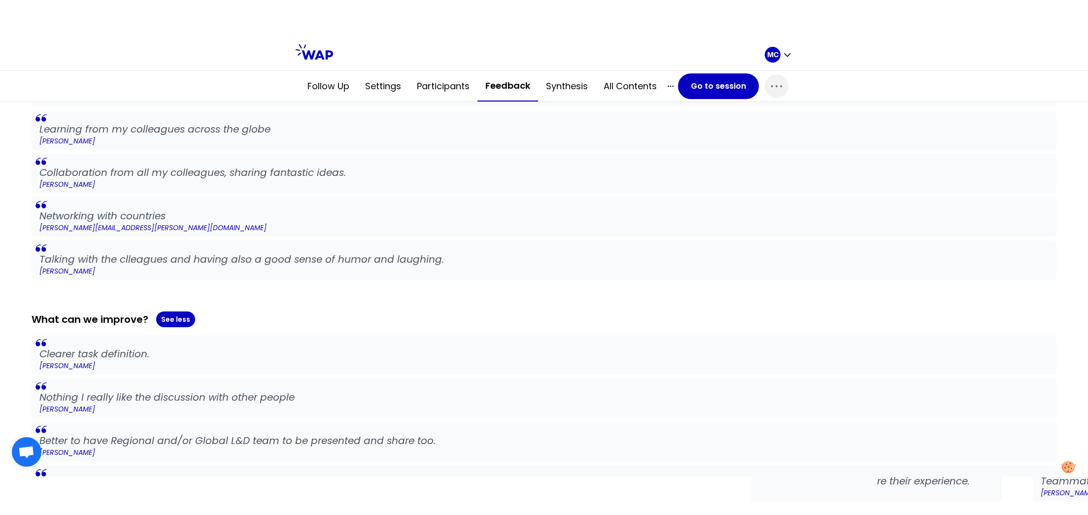
scroll to position [0, 0]
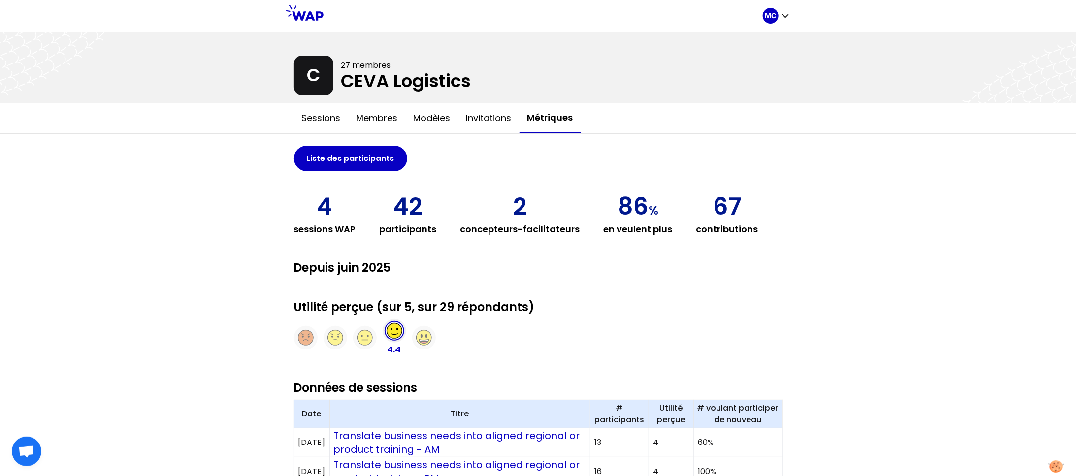
click at [308, 136] on div "Liste des participants 4 sessions WAP 42 participants 2 concepteurs-facilitateu…" at bounding box center [538, 457] width 504 height 647
click at [325, 123] on button "Sessions" at bounding box center [321, 118] width 55 height 30
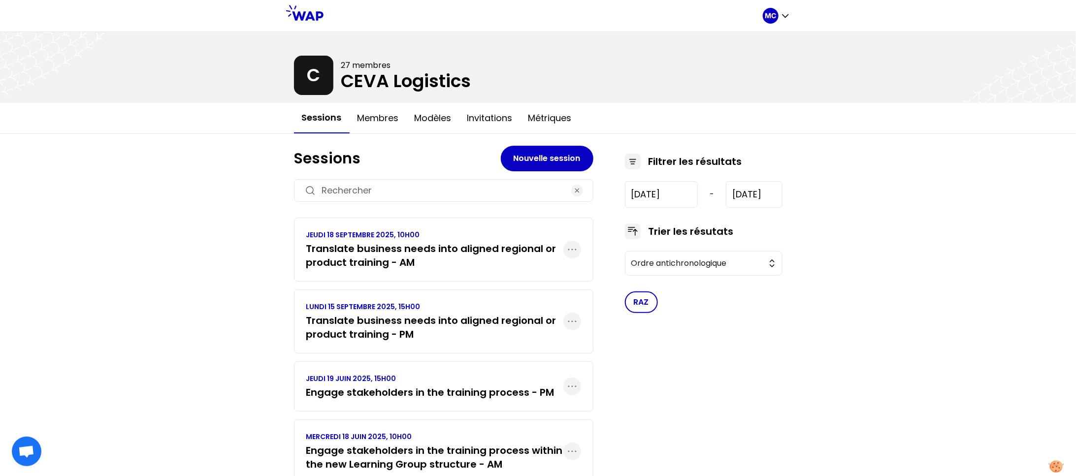
click at [489, 248] on h3 "Translate business needs into aligned regional or product training - AM" at bounding box center [434, 256] width 257 height 28
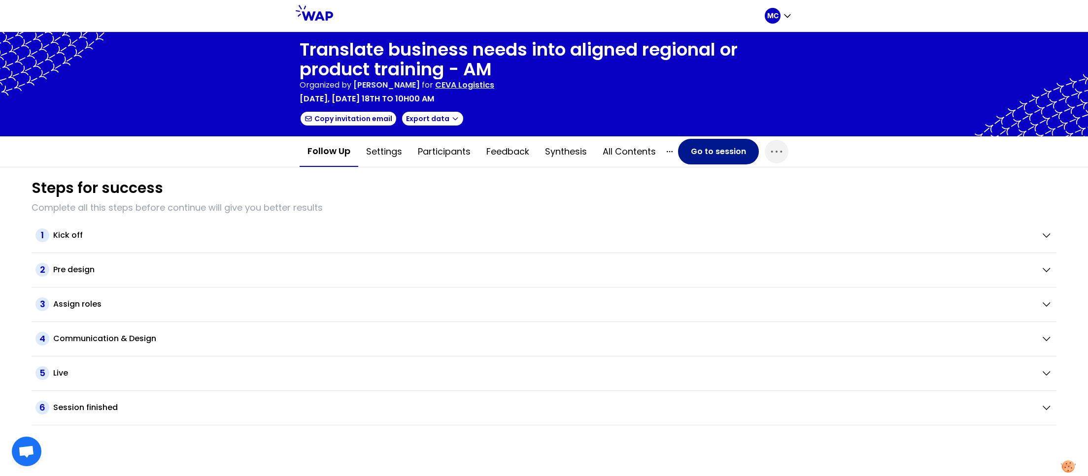
click at [700, 148] on button "Go to session" at bounding box center [718, 152] width 81 height 26
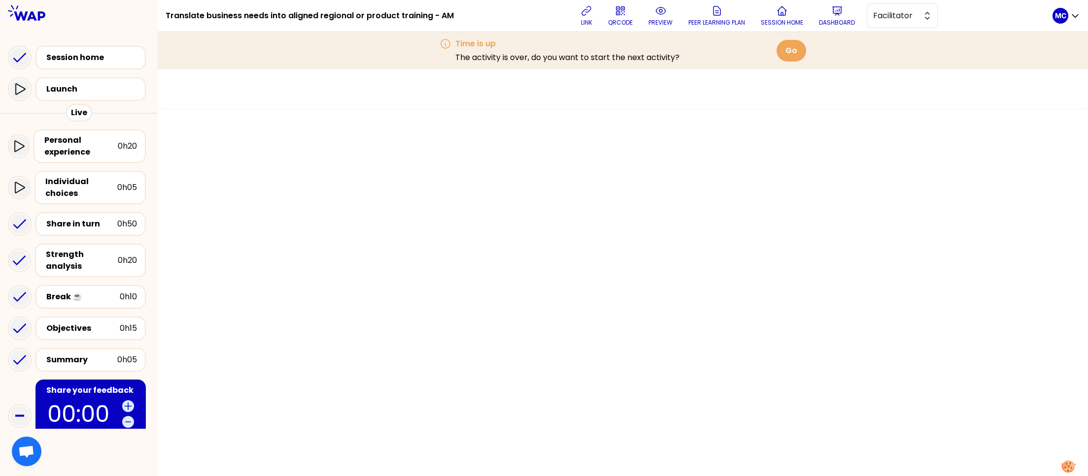
click at [64, 344] on div "Summary 0h05" at bounding box center [79, 360] width 142 height 32
click at [108, 313] on div "Objectives 0h15" at bounding box center [79, 329] width 142 height 32
click at [98, 323] on div "Objectives" at bounding box center [82, 329] width 73 height 12
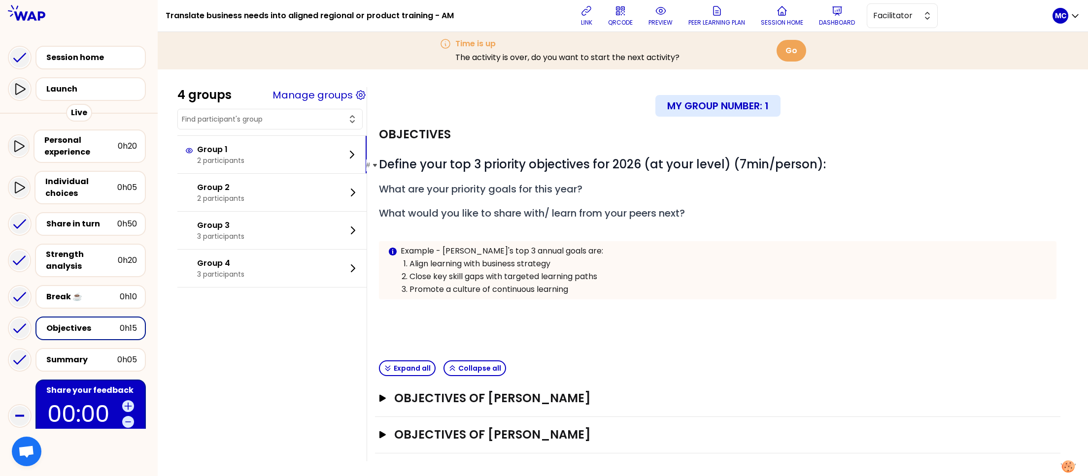
scroll to position [3, 0]
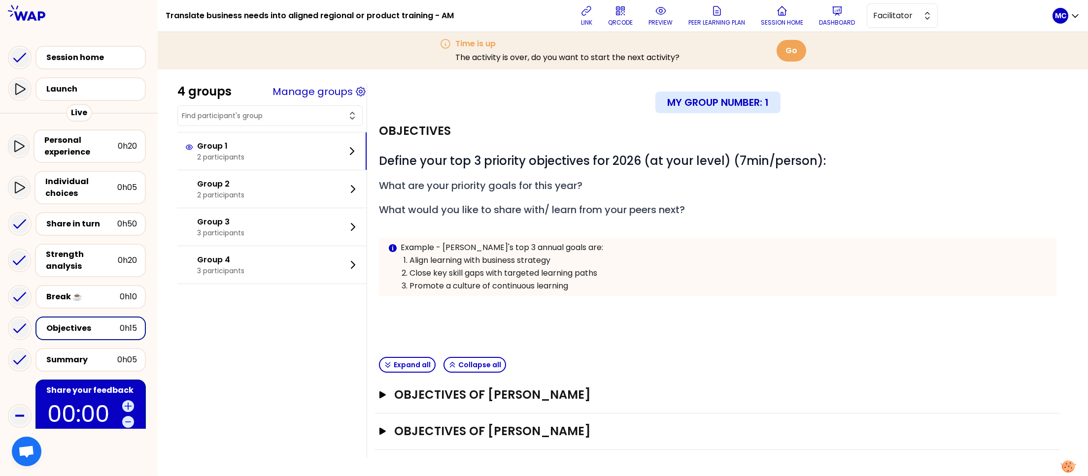
click at [601, 368] on div "Expand all Collapse all" at bounding box center [717, 365] width 685 height 24
click at [584, 392] on h3 "Objectives of Lanna Langley" at bounding box center [708, 395] width 629 height 16
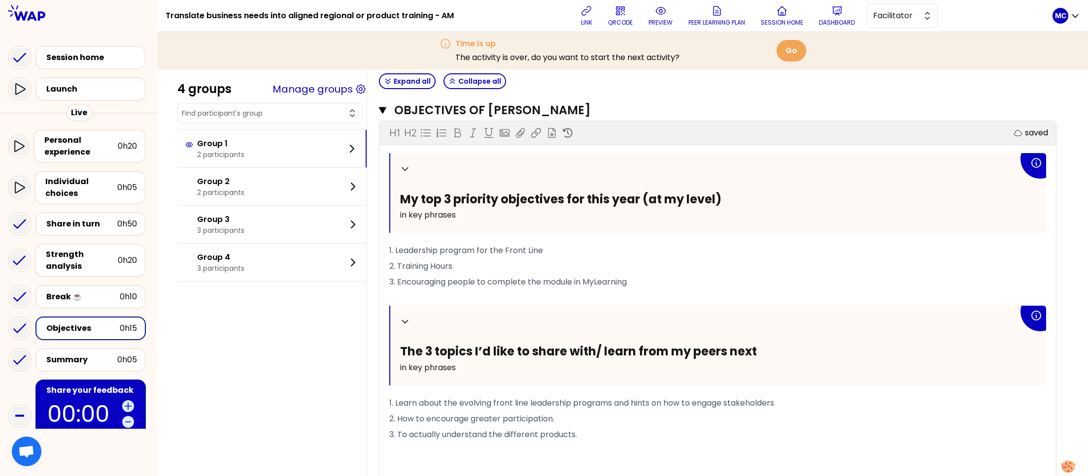
scroll to position [326, 0]
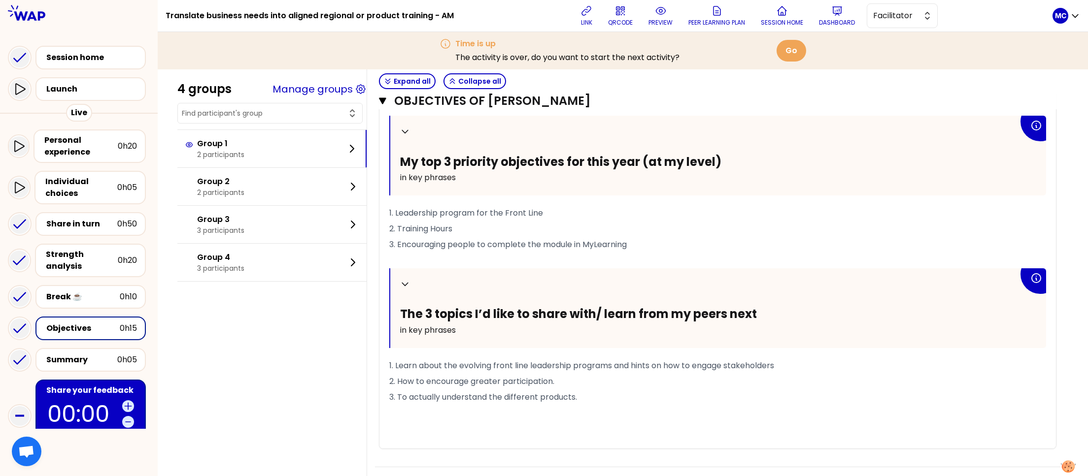
click at [577, 396] on span "3. To actually understand the different products." at bounding box center [483, 397] width 188 height 11
drag, startPoint x: 608, startPoint y: 394, endPoint x: 379, endPoint y: 361, distance: 231.4
click at [379, 361] on div "My group number: 1 Objectives # Define your top 3 priority objectives for 2026 …" at bounding box center [716, 137] width 701 height 750
copy div "1. Learn about the evolving front line leadership programs and hints on how to …"
